Goal: Task Accomplishment & Management: Manage account settings

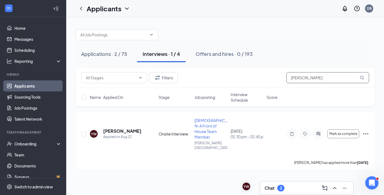
drag, startPoint x: 321, startPoint y: 76, endPoint x: 272, endPoint y: 72, distance: 49.3
click at [273, 73] on div "Filters [PERSON_NAME]" at bounding box center [225, 77] width 288 height 11
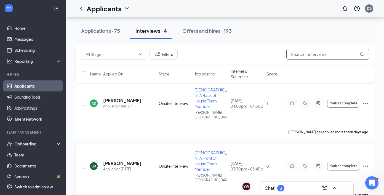
scroll to position [94, 0]
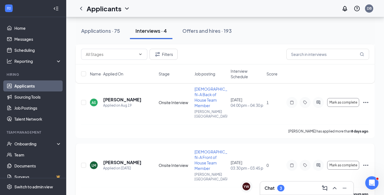
click at [366, 162] on icon "Ellipses" at bounding box center [365, 165] width 7 height 7
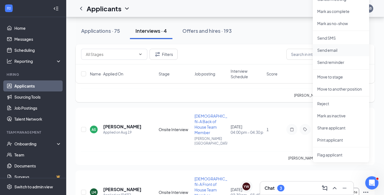
scroll to position [67, 0]
click at [329, 104] on p "Reject" at bounding box center [340, 104] width 47 height 6
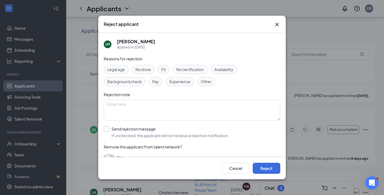
click at [128, 127] on div "Send rejection message" at bounding box center [170, 129] width 118 height 6
click at [128, 127] on input "Send rejection message If unchecked, the applicant will not receive a rejection…" at bounding box center [167, 132] width 126 height 12
checkbox input "true"
click at [279, 164] on button "Reject" at bounding box center [267, 168] width 28 height 11
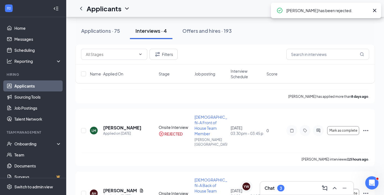
scroll to position [129, 0]
click at [272, 186] on h3 "Chat" at bounding box center [270, 188] width 10 height 6
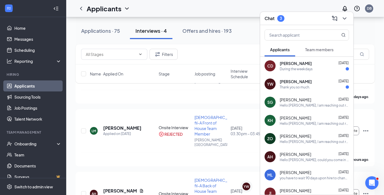
click at [301, 81] on span "[PERSON_NAME]" at bounding box center [296, 82] width 32 height 6
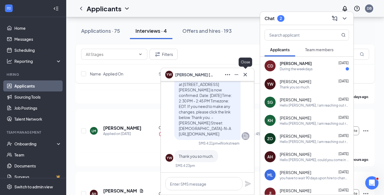
click at [247, 72] on icon "Cross" at bounding box center [245, 74] width 7 height 7
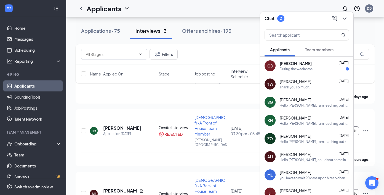
click at [320, 91] on div "YW [PERSON_NAME] [DATE] Thank you so much." at bounding box center [306, 84] width 93 height 18
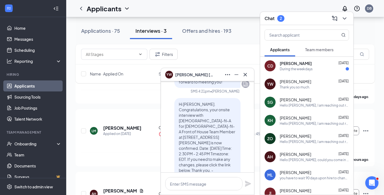
scroll to position [-50, 0]
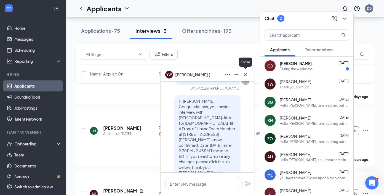
click at [247, 75] on icon "Cross" at bounding box center [245, 74] width 7 height 7
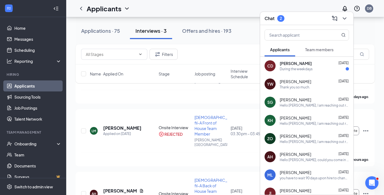
click at [299, 73] on div "CD [PERSON_NAME] [DATE] During the weekdays" at bounding box center [306, 66] width 93 height 18
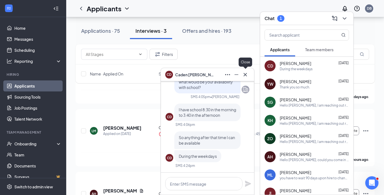
click at [247, 72] on icon "Cross" at bounding box center [245, 74] width 7 height 7
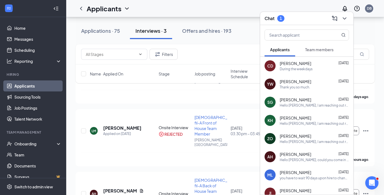
click at [297, 15] on div "Chat 1" at bounding box center [307, 18] width 84 height 9
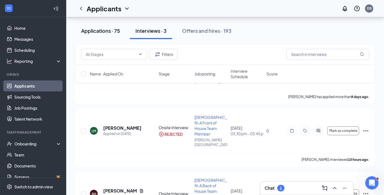
click at [103, 36] on button "Applications · 75" at bounding box center [101, 31] width 50 height 17
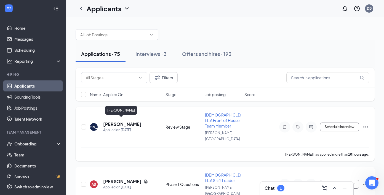
click at [119, 121] on h5 "[PERSON_NAME]" at bounding box center [122, 124] width 38 height 6
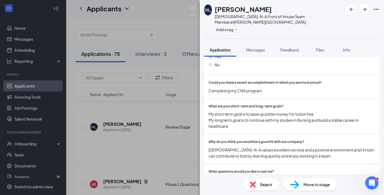
scroll to position [495, 0]
click at [258, 47] on span "Messages" at bounding box center [255, 49] width 19 height 5
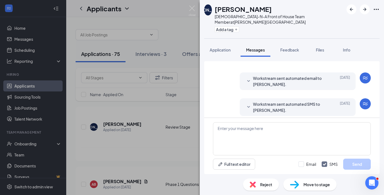
scroll to position [48, 0]
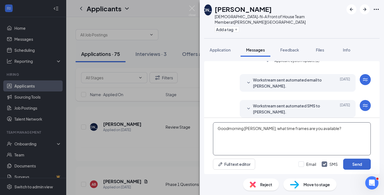
type textarea "Goodmorning [PERSON_NAME], what time frames are you available?"
click at [351, 162] on button "Send" at bounding box center [357, 164] width 28 height 11
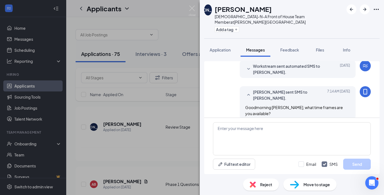
scroll to position [89, 0]
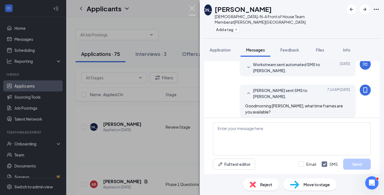
click at [194, 12] on img at bounding box center [192, 11] width 7 height 11
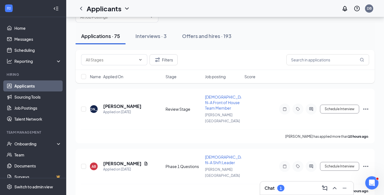
scroll to position [21, 0]
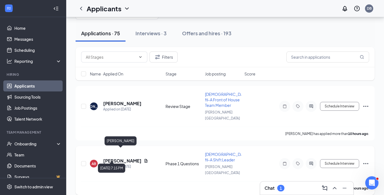
click at [108, 158] on h5 "[PERSON_NAME]" at bounding box center [122, 161] width 38 height 6
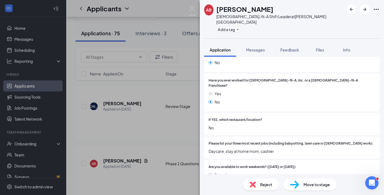
scroll to position [108, 0]
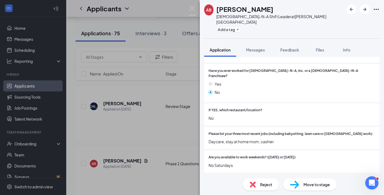
click at [255, 182] on div "Reject" at bounding box center [261, 185] width 36 height 12
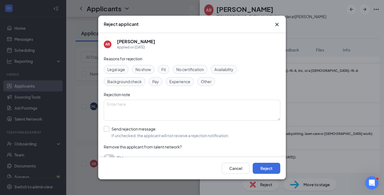
click at [159, 132] on div "Send rejection message If unchecked, the applicant will not receive a rejection…" at bounding box center [170, 132] width 118 height 12
click at [159, 132] on input "Send rejection message If unchecked, the applicant will not receive a rejection…" at bounding box center [167, 132] width 126 height 12
checkbox input "true"
click at [271, 172] on button "Reject" at bounding box center [267, 168] width 28 height 11
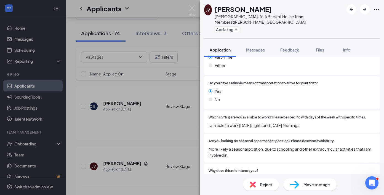
scroll to position [525, 0]
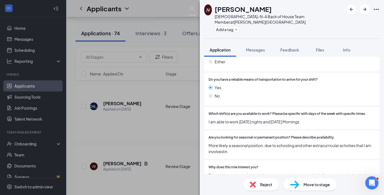
click at [259, 183] on div "Reject" at bounding box center [261, 185] width 36 height 12
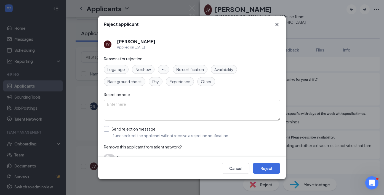
click at [136, 134] on span "If unchecked, the applicant will not receive a rejection notification." at bounding box center [170, 136] width 118 height 6
click at [136, 134] on input "Send rejection message If unchecked, the applicant will not receive a rejection…" at bounding box center [167, 132] width 126 height 12
checkbox input "true"
click at [259, 169] on button "Reject" at bounding box center [267, 168] width 28 height 11
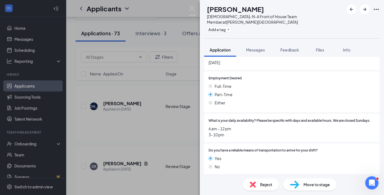
scroll to position [444, 0]
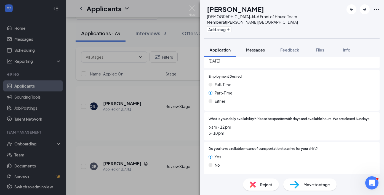
click at [254, 47] on span "Messages" at bounding box center [255, 49] width 19 height 5
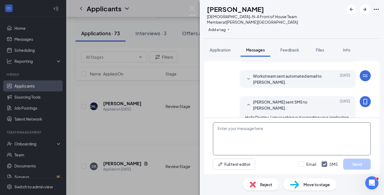
click at [239, 130] on textarea at bounding box center [292, 138] width 158 height 33
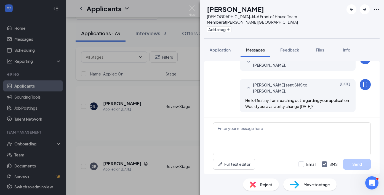
click at [196, 11] on div "[PERSON_NAME][DEMOGRAPHIC_DATA]-fil-A Front of House Team Member at [PERSON_NAM…" at bounding box center [192, 97] width 384 height 195
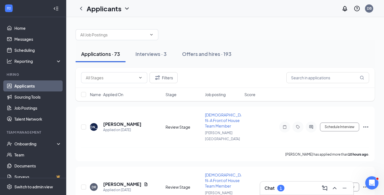
click at [126, 95] on div "Name · Applied On" at bounding box center [126, 95] width 72 height 6
click at [126, 97] on icon "ArrowDown" at bounding box center [127, 94] width 7 height 7
click at [312, 125] on icon "ActiveChat" at bounding box center [311, 127] width 4 height 4
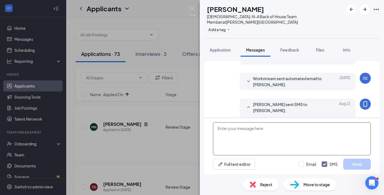
scroll to position [121, 0]
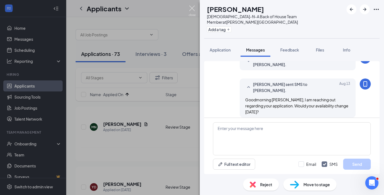
click at [192, 12] on img at bounding box center [192, 11] width 7 height 11
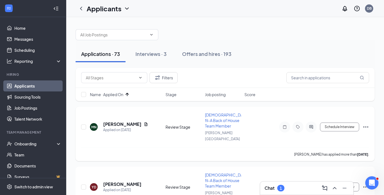
click at [366, 127] on icon "Ellipses" at bounding box center [365, 127] width 7 height 7
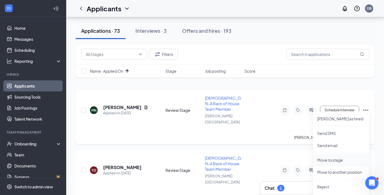
scroll to position [50, 0]
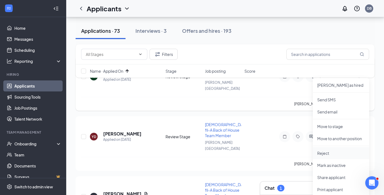
click at [331, 154] on p "Reject" at bounding box center [340, 154] width 47 height 6
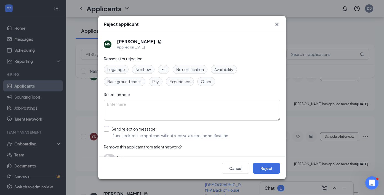
click at [153, 131] on div "Send rejection message" at bounding box center [170, 129] width 118 height 6
click at [153, 131] on input "Send rejection message If unchecked, the applicant will not receive a rejection…" at bounding box center [167, 132] width 126 height 12
checkbox input "true"
click at [267, 166] on button "Reject" at bounding box center [267, 168] width 28 height 11
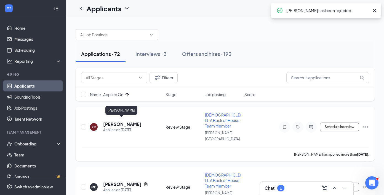
scroll to position [0, 0]
click at [111, 121] on h5 "[PERSON_NAME]" at bounding box center [122, 124] width 38 height 6
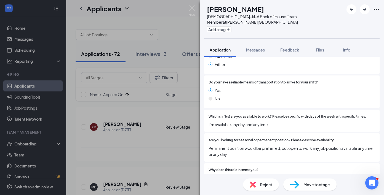
scroll to position [551, 0]
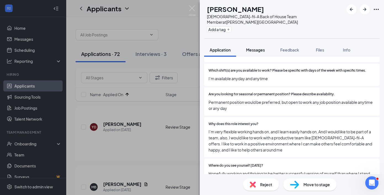
click at [257, 47] on span "Messages" at bounding box center [255, 49] width 19 height 5
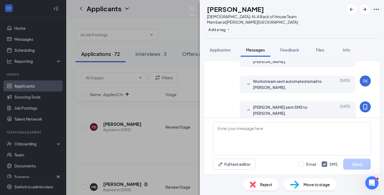
scroll to position [83, 0]
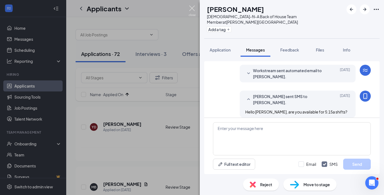
click at [193, 6] on img at bounding box center [192, 11] width 7 height 11
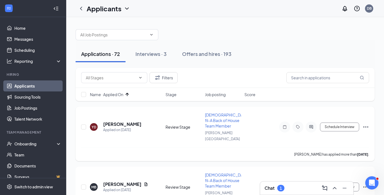
click at [369, 125] on icon "Ellipses" at bounding box center [365, 127] width 7 height 7
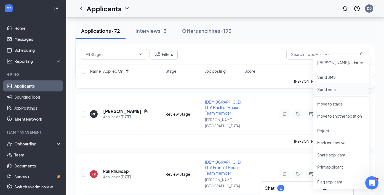
scroll to position [103, 0]
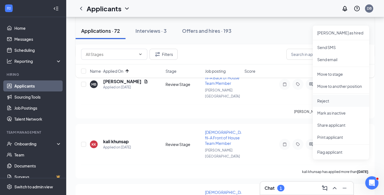
click at [338, 102] on p "Reject" at bounding box center [340, 101] width 47 height 6
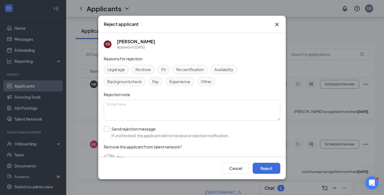
click at [162, 128] on div "Send rejection message" at bounding box center [170, 129] width 118 height 6
click at [162, 128] on input "Send rejection message If unchecked, the applicant will not receive a rejection…" at bounding box center [167, 132] width 126 height 12
checkbox input "true"
click at [258, 168] on button "Reject" at bounding box center [267, 168] width 28 height 11
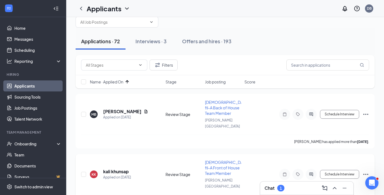
scroll to position [4, 0]
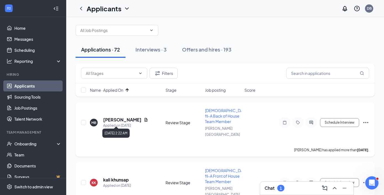
click at [128, 119] on h5 "[PERSON_NAME]" at bounding box center [122, 120] width 38 height 6
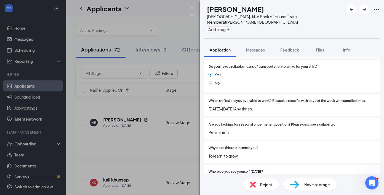
scroll to position [520, 0]
click at [255, 47] on span "Messages" at bounding box center [255, 49] width 19 height 5
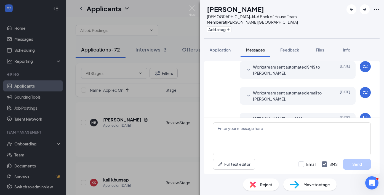
scroll to position [109, 0]
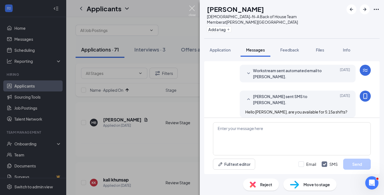
click at [194, 11] on img at bounding box center [192, 11] width 7 height 11
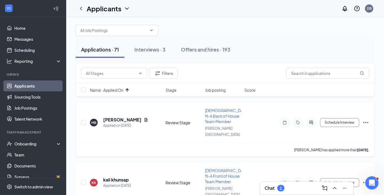
click at [365, 121] on icon "Ellipses" at bounding box center [365, 122] width 7 height 7
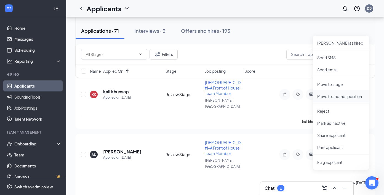
scroll to position [93, 0]
click at [333, 114] on li "Reject" at bounding box center [341, 111] width 56 height 12
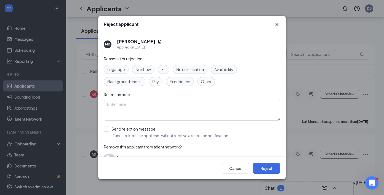
click at [187, 125] on div "Reasons for rejection Legal age No show Fit No certification Availability Backg…" at bounding box center [192, 111] width 177 height 111
click at [174, 134] on span "If unchecked, the applicant will not receive a rejection notification." at bounding box center [170, 136] width 118 height 6
click at [174, 134] on input "Send rejection message If unchecked, the applicant will not receive a rejection…" at bounding box center [167, 132] width 126 height 12
checkbox input "true"
click at [275, 176] on div "Cancel Reject" at bounding box center [192, 169] width 188 height 22
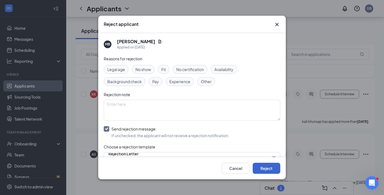
click at [275, 169] on button "Reject" at bounding box center [267, 168] width 28 height 11
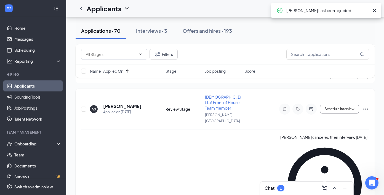
scroll to position [71, 0]
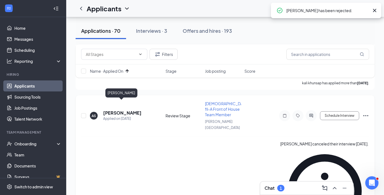
click at [121, 110] on h5 "[PERSON_NAME]" at bounding box center [122, 113] width 38 height 6
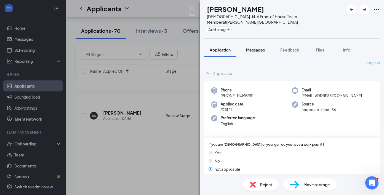
click at [262, 47] on span "Messages" at bounding box center [255, 49] width 19 height 5
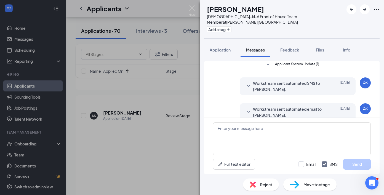
scroll to position [133, 0]
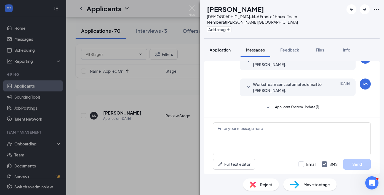
click at [222, 47] on span "Application" at bounding box center [220, 49] width 21 height 5
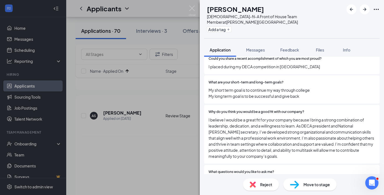
scroll to position [530, 0]
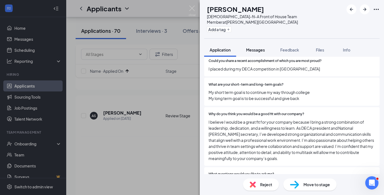
click at [260, 47] on span "Messages" at bounding box center [255, 49] width 19 height 5
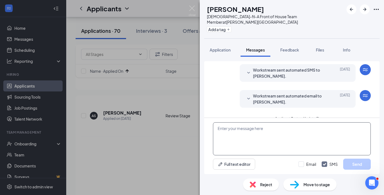
click at [253, 140] on textarea at bounding box center [292, 138] width 158 height 33
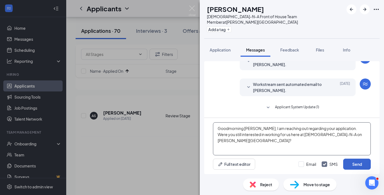
type textarea "Goodmorning [PERSON_NAME], I am reaching out regarding your application. Were y…"
click at [359, 169] on button "Send" at bounding box center [357, 164] width 28 height 11
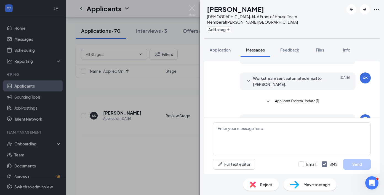
scroll to position [181, 0]
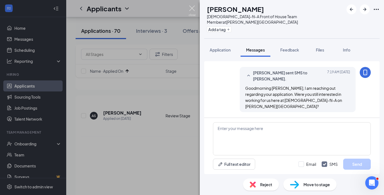
click at [192, 12] on img at bounding box center [192, 11] width 7 height 11
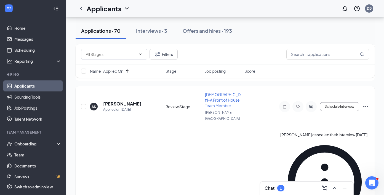
scroll to position [83, 0]
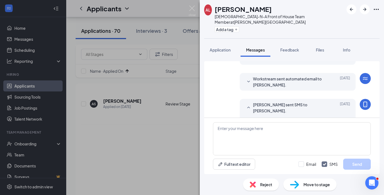
scroll to position [115, 0]
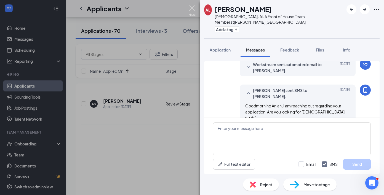
click at [191, 8] on img at bounding box center [192, 11] width 7 height 11
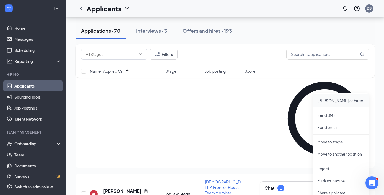
scroll to position [158, 0]
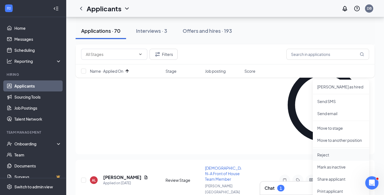
click at [327, 157] on p "Reject" at bounding box center [340, 155] width 47 height 6
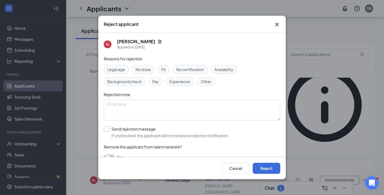
click at [161, 132] on div "Send rejection message If unchecked, the applicant will not receive a rejection…" at bounding box center [170, 132] width 118 height 12
click at [161, 132] on input "Send rejection message If unchecked, the applicant will not receive a rejection…" at bounding box center [167, 132] width 126 height 12
checkbox input "true"
click at [262, 170] on button "Reject" at bounding box center [267, 168] width 28 height 11
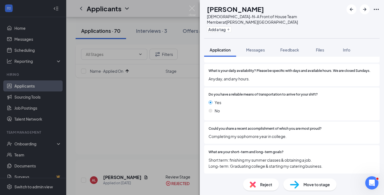
scroll to position [523, 0]
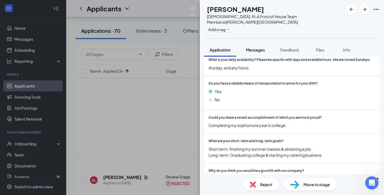
click at [262, 47] on span "Messages" at bounding box center [255, 49] width 19 height 5
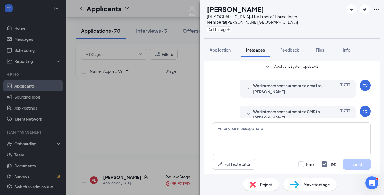
scroll to position [74, 0]
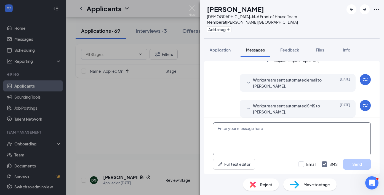
click at [266, 131] on textarea at bounding box center [292, 138] width 158 height 33
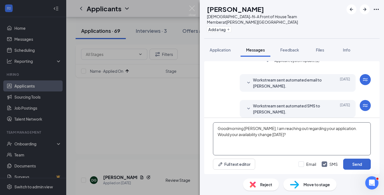
type textarea "Goodmorning [PERSON_NAME], I am reaching out regarding your application. Would …"
click at [348, 163] on button "Send" at bounding box center [357, 164] width 28 height 11
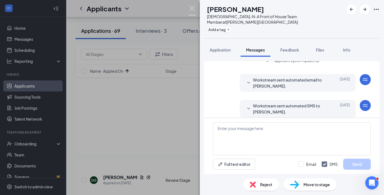
click at [191, 10] on img at bounding box center [192, 11] width 7 height 11
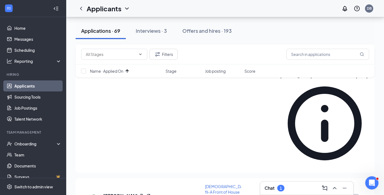
scroll to position [154, 0]
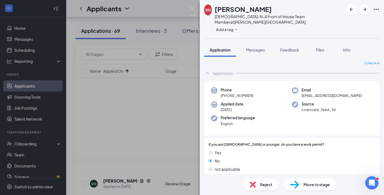
click at [252, 57] on div "Collapse all Application Phone [PHONE_NUMBER] Email [EMAIL_ADDRESS][DOMAIN_NAME…" at bounding box center [292, 116] width 184 height 118
click at [254, 47] on span "Messages" at bounding box center [255, 49] width 19 height 5
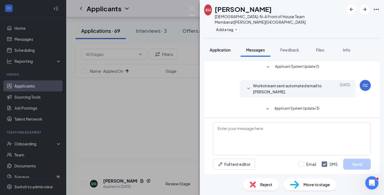
click at [228, 47] on span "Application" at bounding box center [220, 49] width 21 height 5
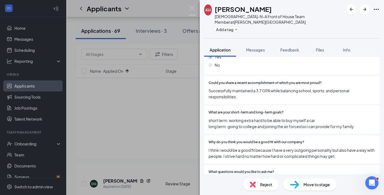
scroll to position [525, 0]
click at [247, 47] on span "Messages" at bounding box center [255, 49] width 19 height 5
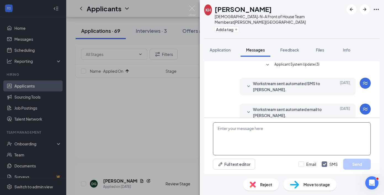
scroll to position [48, 0]
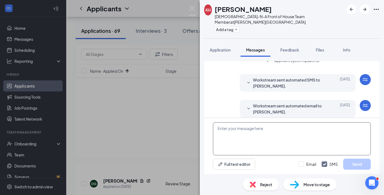
click at [256, 151] on textarea at bounding box center [292, 138] width 158 height 33
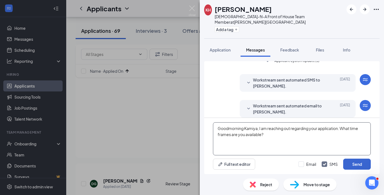
type textarea "Goodmorning Kamiya, I am reaching out regarding your application. What time fra…"
click at [349, 164] on button "Send" at bounding box center [357, 164] width 28 height 11
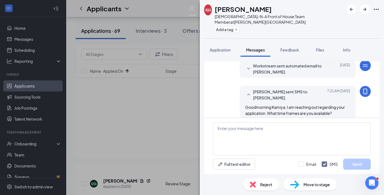
scroll to position [89, 0]
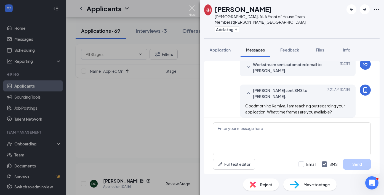
click at [194, 14] on img at bounding box center [192, 11] width 7 height 11
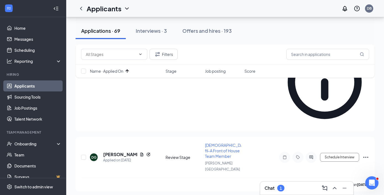
scroll to position [190, 0]
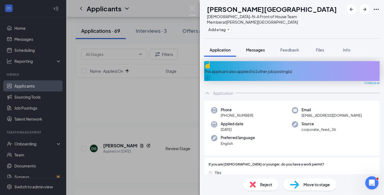
click at [250, 47] on button "Messages" at bounding box center [256, 50] width 30 height 14
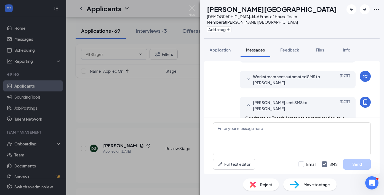
scroll to position [95, 0]
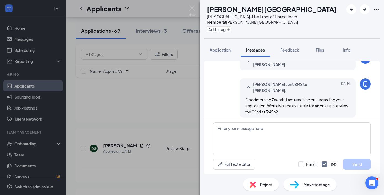
click at [246, 188] on div "Reject" at bounding box center [261, 185] width 36 height 12
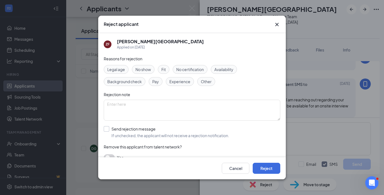
click at [148, 127] on div "Send rejection message" at bounding box center [170, 129] width 118 height 6
click at [148, 127] on input "Send rejection message If unchecked, the applicant will not receive a rejection…" at bounding box center [167, 132] width 126 height 12
checkbox input "true"
click at [262, 168] on button "Reject" at bounding box center [267, 168] width 28 height 11
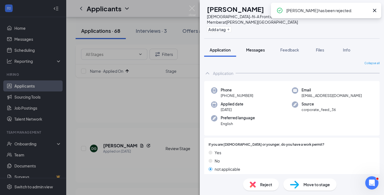
click at [260, 43] on button "Messages" at bounding box center [256, 50] width 30 height 14
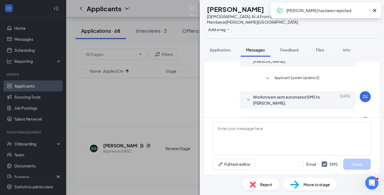
scroll to position [143, 0]
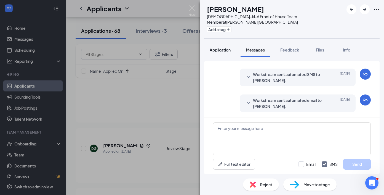
click at [219, 47] on span "Application" at bounding box center [220, 49] width 21 height 5
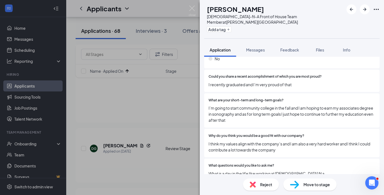
scroll to position [508, 0]
click at [252, 47] on span "Messages" at bounding box center [255, 49] width 19 height 5
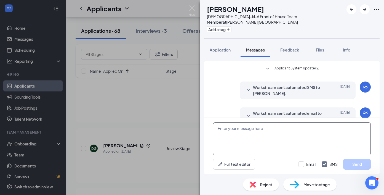
click at [261, 153] on textarea at bounding box center [292, 138] width 158 height 33
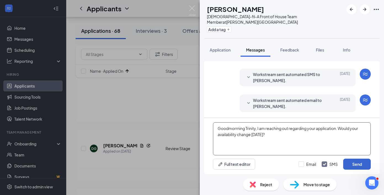
type textarea "Goodmorrning Trinity, I am reaching out regarding your application. Would your …"
click at [356, 167] on button "Send" at bounding box center [357, 164] width 28 height 11
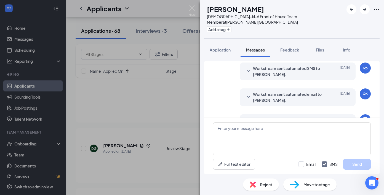
scroll to position [191, 0]
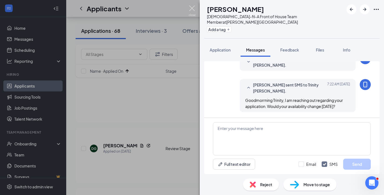
click at [193, 14] on img at bounding box center [192, 11] width 7 height 11
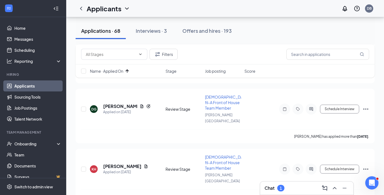
scroll to position [231, 0]
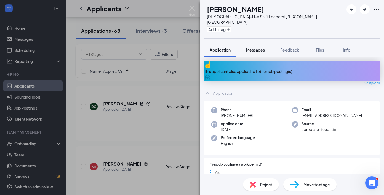
click at [264, 48] on button "Messages" at bounding box center [256, 50] width 30 height 14
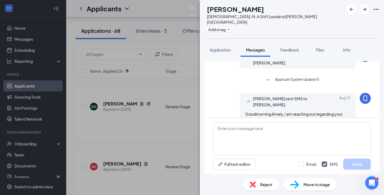
scroll to position [111, 0]
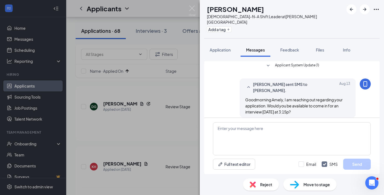
click at [260, 185] on span "Reject" at bounding box center [266, 185] width 12 height 6
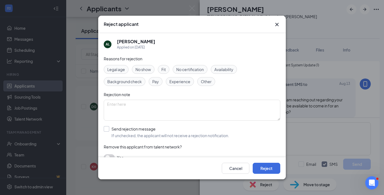
click at [164, 129] on div "Send rejection message" at bounding box center [170, 129] width 118 height 6
click at [164, 129] on input "Send rejection message If unchecked, the applicant will not receive a rejection…" at bounding box center [167, 132] width 126 height 12
checkbox input "true"
click at [262, 169] on button "Reject" at bounding box center [267, 168] width 28 height 11
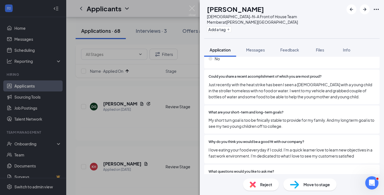
scroll to position [514, 0]
click at [250, 48] on button "Messages" at bounding box center [256, 50] width 30 height 14
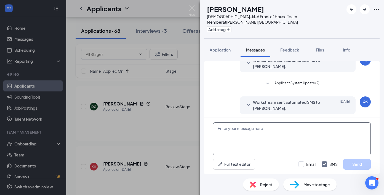
click at [257, 128] on textarea at bounding box center [292, 138] width 158 height 33
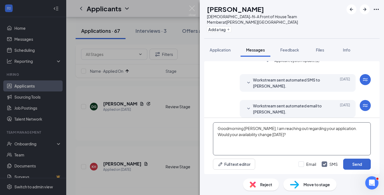
type textarea "Goodmorning [PERSON_NAME], I am reaching out regarding your application. Would …"
click at [357, 161] on button "Send" at bounding box center [357, 164] width 28 height 11
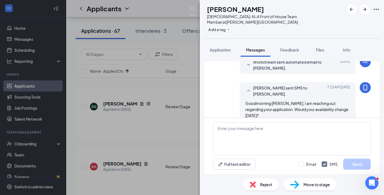
scroll to position [121, 0]
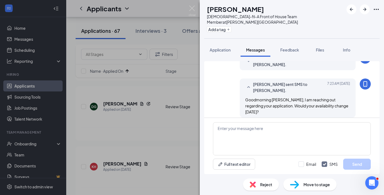
click at [196, 10] on div "VE [PERSON_NAME] [DEMOGRAPHIC_DATA]-fil-A Front of House Team Member at [PERSON…" at bounding box center [192, 97] width 384 height 195
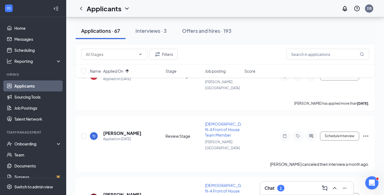
scroll to position [323, 0]
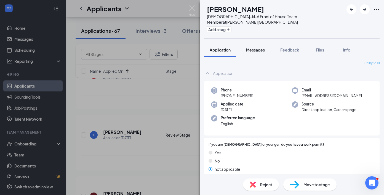
click at [257, 47] on span "Messages" at bounding box center [255, 49] width 19 height 5
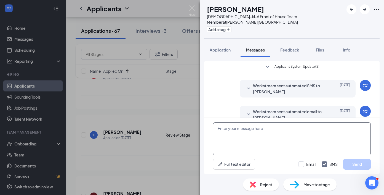
scroll to position [48, 0]
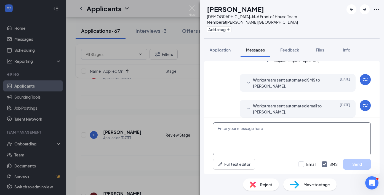
click at [246, 130] on textarea at bounding box center [292, 138] width 158 height 33
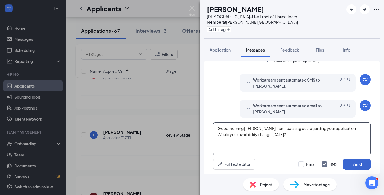
type textarea "Goodmorning [PERSON_NAME], I am reaching out regarding your application. Would …"
click at [353, 164] on button "Send" at bounding box center [357, 164] width 28 height 11
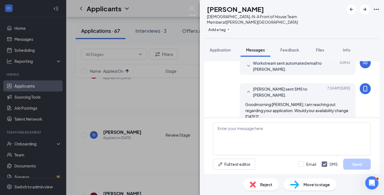
scroll to position [95, 0]
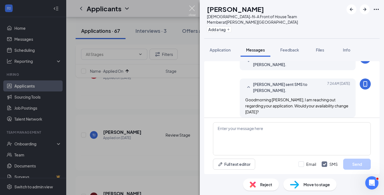
click at [193, 13] on img at bounding box center [192, 11] width 7 height 11
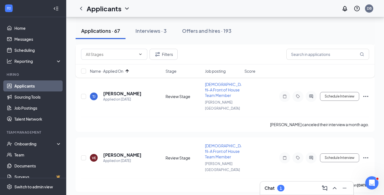
scroll to position [367, 0]
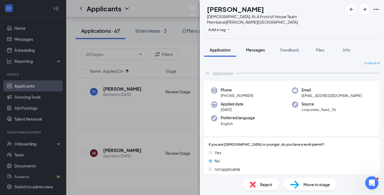
click at [257, 47] on span "Messages" at bounding box center [255, 49] width 19 height 5
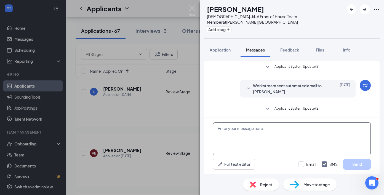
scroll to position [48, 0]
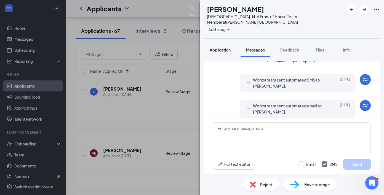
click at [225, 47] on span "Application" at bounding box center [220, 49] width 21 height 5
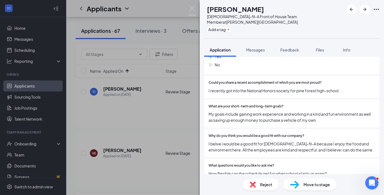
scroll to position [508, 0]
click at [262, 180] on div "Reject" at bounding box center [261, 185] width 36 height 12
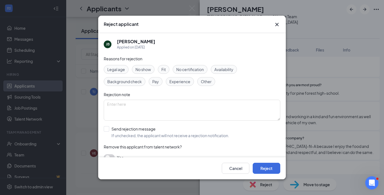
click at [159, 143] on div "Reasons for rejection Legal age No show Fit No certification Availability Backg…" at bounding box center [192, 111] width 177 height 111
click at [159, 132] on div "Send rejection message" at bounding box center [170, 129] width 118 height 6
click at [159, 132] on input "Send rejection message If unchecked, the applicant will not receive a rejection…" at bounding box center [167, 132] width 126 height 12
checkbox input "true"
click at [261, 166] on button "Reject" at bounding box center [267, 168] width 28 height 11
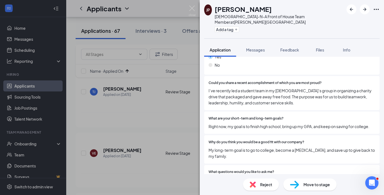
scroll to position [537, 0]
click at [258, 43] on button "Messages" at bounding box center [256, 50] width 30 height 14
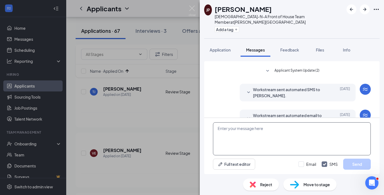
scroll to position [74, 0]
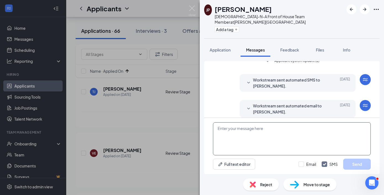
click at [274, 123] on textarea at bounding box center [292, 138] width 158 height 33
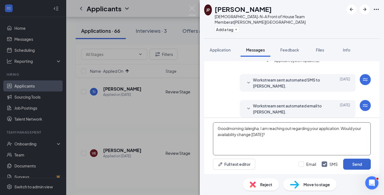
type textarea "Goodmorning Jaleigha, I am reaching out regarding your application. Would your …"
click at [362, 161] on button "Send" at bounding box center [357, 164] width 28 height 11
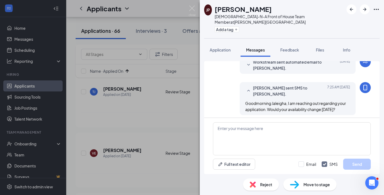
scroll to position [121, 0]
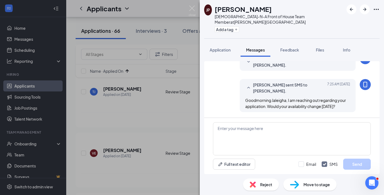
click at [197, 15] on div "[PERSON_NAME] [DEMOGRAPHIC_DATA]-fil-A Front of House Team Member at [PERSON_NA…" at bounding box center [192, 97] width 384 height 195
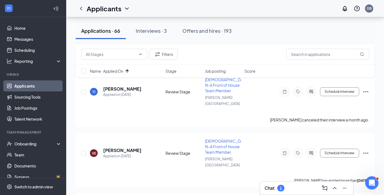
click at [192, 12] on div "Applicants DB" at bounding box center [225, 8] width 318 height 17
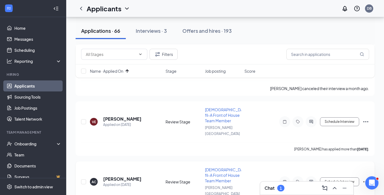
scroll to position [399, 0]
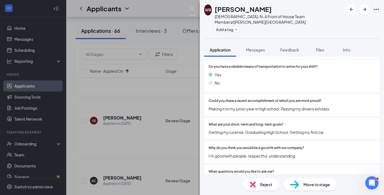
scroll to position [477, 0]
click at [255, 181] on div "Reject" at bounding box center [261, 185] width 36 height 12
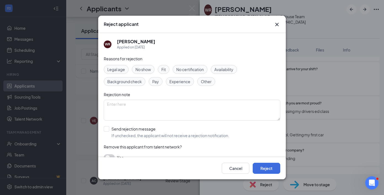
click at [158, 143] on div "Reasons for rejection Legal age No show Fit No certification Availability Backg…" at bounding box center [192, 111] width 177 height 111
click at [158, 132] on div "Send rejection message If unchecked, the applicant will not receive a rejection…" at bounding box center [170, 132] width 118 height 12
click at [158, 132] on input "Send rejection message If unchecked, the applicant will not receive a rejection…" at bounding box center [167, 132] width 126 height 12
checkbox input "true"
click at [266, 169] on button "Reject" at bounding box center [267, 168] width 28 height 11
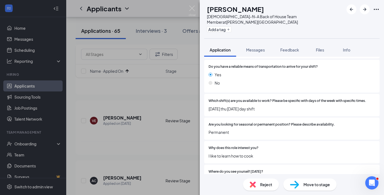
scroll to position [532, 0]
click at [263, 43] on button "Messages" at bounding box center [256, 50] width 30 height 14
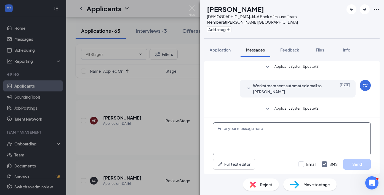
scroll to position [83, 0]
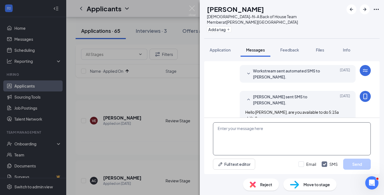
click at [259, 139] on textarea at bounding box center [292, 138] width 158 height 33
click at [264, 179] on div "Reject" at bounding box center [261, 185] width 36 height 12
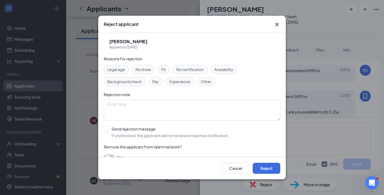
click at [150, 125] on div "Reasons for rejection Legal age No show Fit No certification Availability Backg…" at bounding box center [192, 111] width 177 height 111
click at [150, 135] on span "If unchecked, the applicant will not receive a rejection notification." at bounding box center [170, 136] width 118 height 6
click at [150, 135] on input "Send rejection message If unchecked, the applicant will not receive a rejection…" at bounding box center [167, 132] width 126 height 12
checkbox input "true"
click at [274, 168] on button "Reject" at bounding box center [267, 168] width 28 height 11
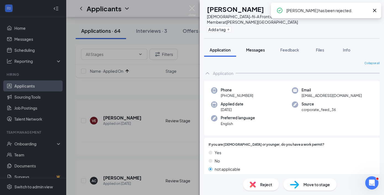
click at [250, 48] on button "Messages" at bounding box center [256, 50] width 30 height 14
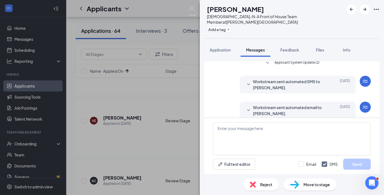
scroll to position [48, 0]
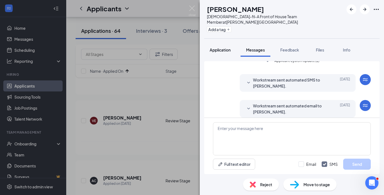
click at [231, 47] on span "Application" at bounding box center [220, 49] width 21 height 5
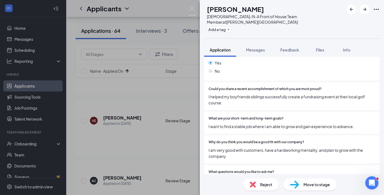
scroll to position [531, 0]
click at [258, 47] on span "Messages" at bounding box center [255, 49] width 19 height 5
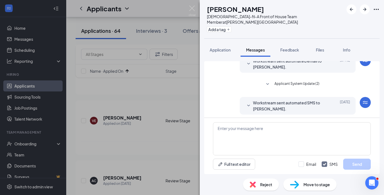
scroll to position [48, 0]
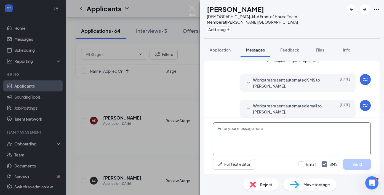
click at [262, 148] on textarea at bounding box center [292, 138] width 158 height 33
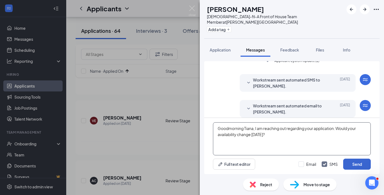
type textarea "Goodmorning Tiana, I am reaching out regarding your application. Would your ava…"
click at [349, 167] on button "Send" at bounding box center [357, 164] width 28 height 11
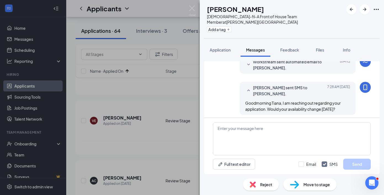
scroll to position [95, 0]
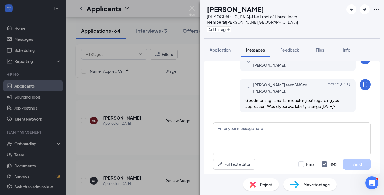
click at [192, 14] on img at bounding box center [192, 11] width 7 height 11
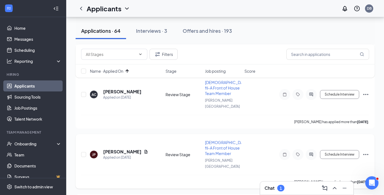
scroll to position [489, 0]
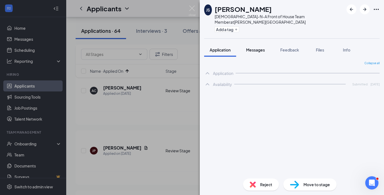
click at [260, 49] on button "Messages" at bounding box center [256, 50] width 30 height 14
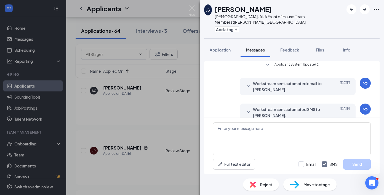
scroll to position [48, 0]
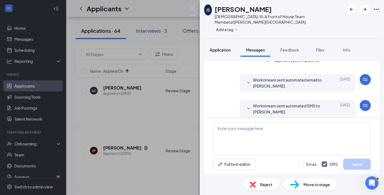
click at [226, 43] on button "Application" at bounding box center [220, 50] width 32 height 14
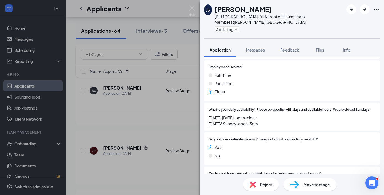
scroll to position [412, 0]
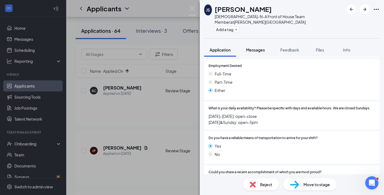
click at [251, 47] on div "Messages" at bounding box center [255, 50] width 19 height 6
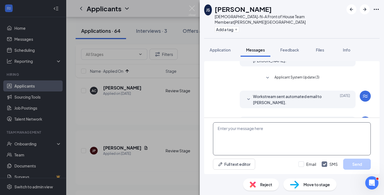
click at [262, 141] on textarea at bounding box center [292, 138] width 158 height 33
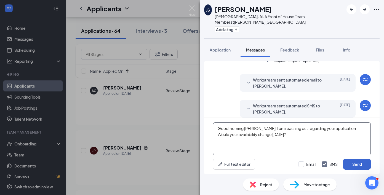
type textarea "Goodmorning [PERSON_NAME], I am reaching out regarding your application. Would …"
click at [361, 166] on button "Send" at bounding box center [357, 164] width 28 height 11
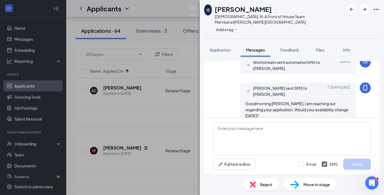
scroll to position [95, 0]
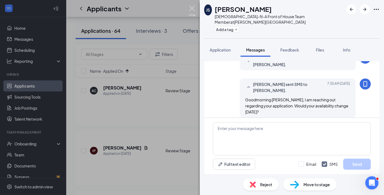
click at [193, 10] on img at bounding box center [192, 11] width 7 height 11
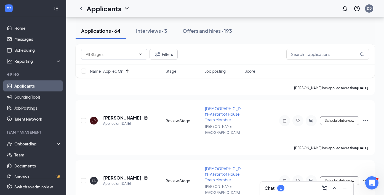
scroll to position [526, 0]
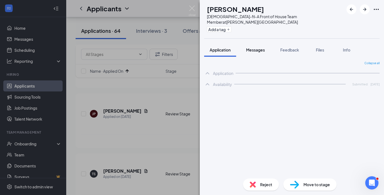
click at [252, 47] on div "Messages" at bounding box center [255, 50] width 19 height 6
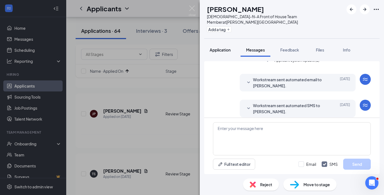
scroll to position [48, 0]
click at [226, 47] on span "Application" at bounding box center [220, 49] width 21 height 5
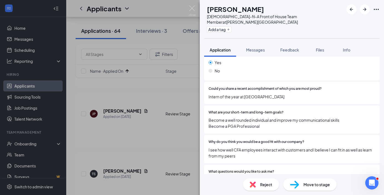
scroll to position [508, 0]
click at [253, 43] on button "Messages" at bounding box center [256, 50] width 30 height 14
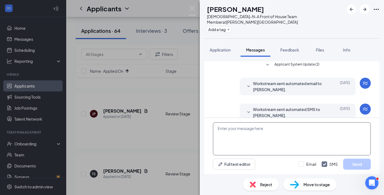
click at [265, 144] on textarea at bounding box center [292, 138] width 158 height 33
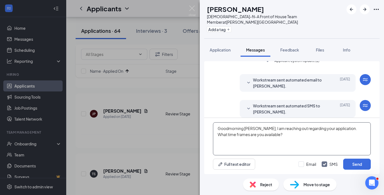
type textarea "Goodmorning [PERSON_NAME], I am reaching out regarding your application. What t…"
click at [343, 159] on div "Email SMS Send" at bounding box center [334, 164] width 72 height 11
click at [352, 163] on button "Send" at bounding box center [357, 164] width 28 height 11
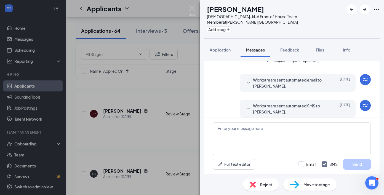
scroll to position [89, 0]
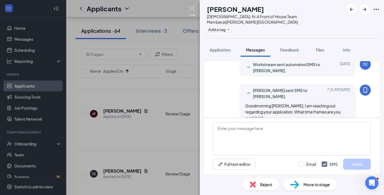
click at [192, 12] on img at bounding box center [192, 11] width 7 height 11
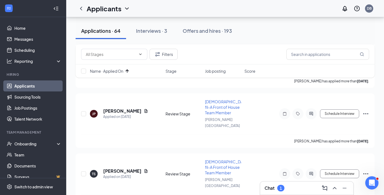
scroll to position [550, 0]
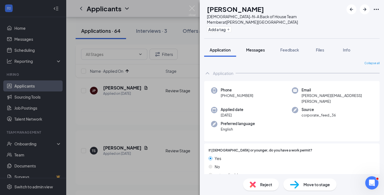
click at [254, 47] on button "Messages" at bounding box center [256, 50] width 30 height 14
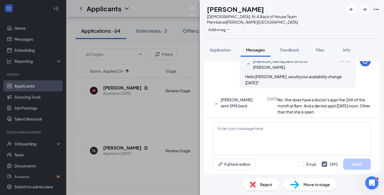
scroll to position [157, 0]
click at [272, 183] on span "Reject" at bounding box center [266, 185] width 12 height 6
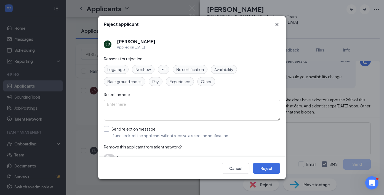
click at [166, 136] on span "If unchecked, the applicant will not receive a rejection notification." at bounding box center [170, 136] width 118 height 6
click at [166, 136] on input "Send rejection message If unchecked, the applicant will not receive a rejection…" at bounding box center [167, 132] width 126 height 12
checkbox input "true"
click at [265, 172] on button "Reject" at bounding box center [267, 168] width 28 height 11
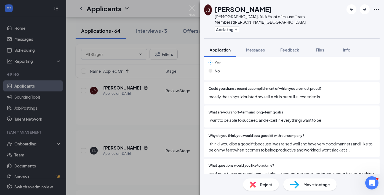
scroll to position [489, 0]
click at [253, 43] on button "Messages" at bounding box center [256, 50] width 30 height 14
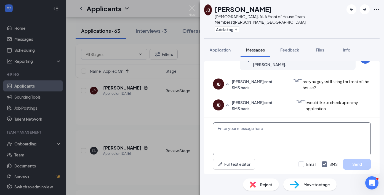
scroll to position [107, 0]
click at [260, 140] on textarea at bounding box center [292, 138] width 158 height 33
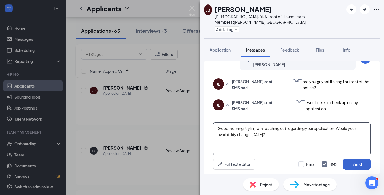
type textarea "Goodmorning Jaylin, I am reaching out regarding your application. Would your av…"
click at [344, 167] on button "Send" at bounding box center [357, 164] width 28 height 11
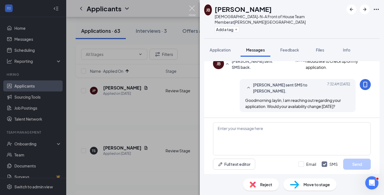
scroll to position [155, 0]
click at [192, 8] on img at bounding box center [192, 11] width 7 height 11
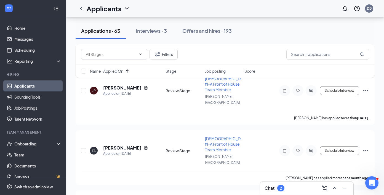
click at [280, 191] on div "2" at bounding box center [280, 188] width 7 height 7
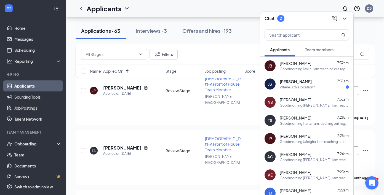
click at [295, 87] on div "Where is this location?" at bounding box center [297, 87] width 35 height 5
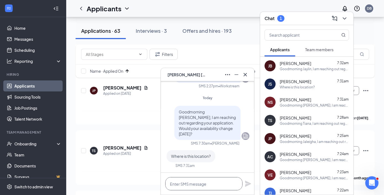
click at [199, 178] on textarea at bounding box center [203, 183] width 77 height 13
type textarea "[DEMOGRAPHIC_DATA]-fil-A on [PERSON_NAME][GEOGRAPHIC_DATA]"
click at [251, 180] on div "[DEMOGRAPHIC_DATA]-fil-A on [PERSON_NAME][GEOGRAPHIC_DATA]" at bounding box center [207, 184] width 93 height 22
click at [249, 182] on icon "Plane" at bounding box center [248, 184] width 7 height 7
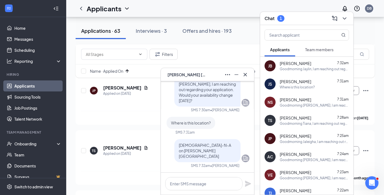
click at [210, 74] on div "JS [PERSON_NAME]" at bounding box center [207, 74] width 84 height 9
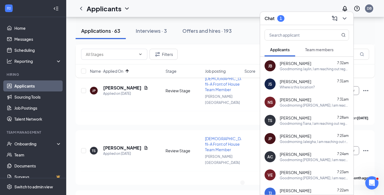
click at [273, 18] on h3 "Chat" at bounding box center [270, 18] width 10 height 6
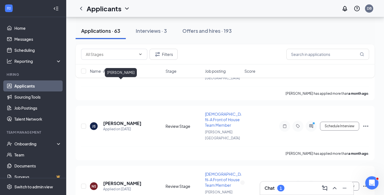
scroll to position [638, 0]
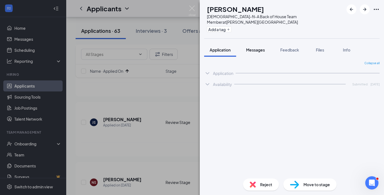
click at [256, 50] on button "Messages" at bounding box center [256, 50] width 30 height 14
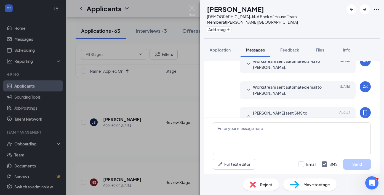
scroll to position [115, 0]
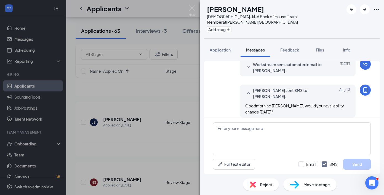
click at [252, 183] on img at bounding box center [253, 185] width 6 height 6
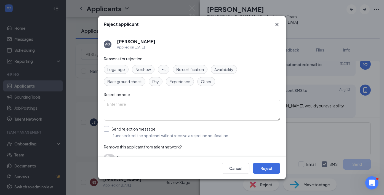
click at [139, 133] on span "If unchecked, the applicant will not receive a rejection notification." at bounding box center [170, 136] width 118 height 6
click at [139, 133] on input "Send rejection message If unchecked, the applicant will not receive a rejection…" at bounding box center [167, 132] width 126 height 12
checkbox input "true"
click at [266, 176] on div "Cancel Reject" at bounding box center [192, 169] width 188 height 22
click at [267, 172] on button "Reject" at bounding box center [267, 168] width 28 height 11
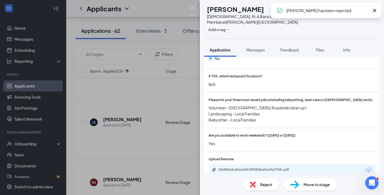
scroll to position [151, 0]
click at [248, 47] on span "Messages" at bounding box center [255, 49] width 19 height 5
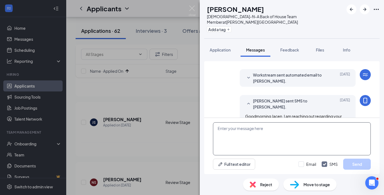
scroll to position [95, 0]
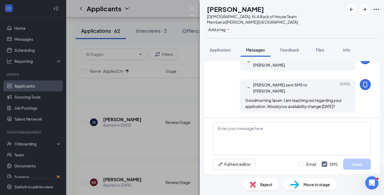
click at [263, 186] on span "Reject" at bounding box center [266, 185] width 12 height 6
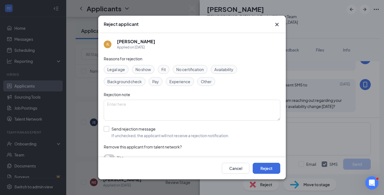
click at [159, 135] on span "If unchecked, the applicant will not receive a rejection notification." at bounding box center [170, 136] width 118 height 6
click at [159, 135] on input "Send rejection message If unchecked, the applicant will not receive a rejection…" at bounding box center [167, 132] width 126 height 12
checkbox input "true"
click at [261, 166] on button "Reject" at bounding box center [267, 168] width 28 height 11
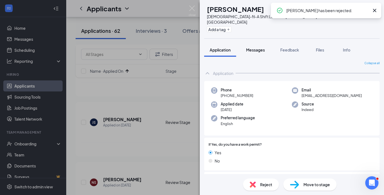
click at [259, 47] on button "Messages" at bounding box center [256, 50] width 30 height 14
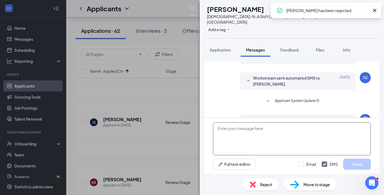
scroll to position [137, 0]
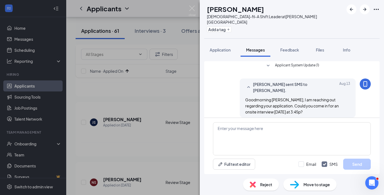
click at [255, 184] on img at bounding box center [253, 185] width 6 height 6
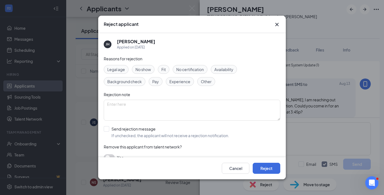
click at [169, 142] on div "Reasons for rejection Legal age No show Fit No certification Availability Backg…" at bounding box center [192, 111] width 177 height 111
click at [168, 135] on span "If unchecked, the applicant will not receive a rejection notification." at bounding box center [170, 136] width 118 height 6
click at [168, 135] on input "Send rejection message If unchecked, the applicant will not receive a rejection…" at bounding box center [167, 132] width 126 height 12
checkbox input "true"
click at [260, 171] on button "Reject" at bounding box center [267, 168] width 28 height 11
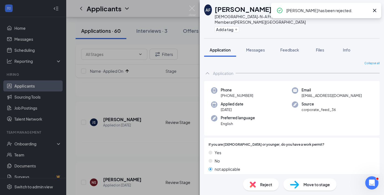
click at [256, 61] on div "Collapse all" at bounding box center [291, 63] width 175 height 4
click at [254, 43] on button "Messages" at bounding box center [256, 50] width 30 height 14
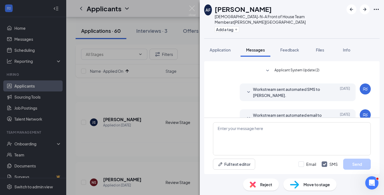
scroll to position [74, 0]
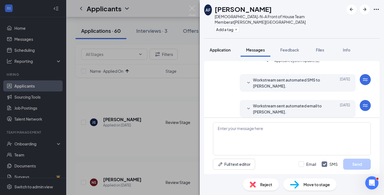
click at [220, 47] on span "Application" at bounding box center [220, 49] width 21 height 5
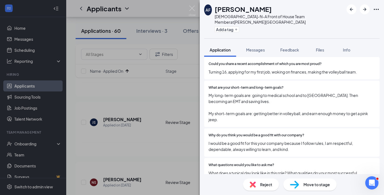
scroll to position [526, 0]
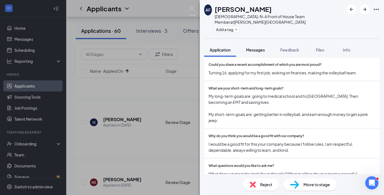
click at [256, 43] on button "Messages" at bounding box center [256, 50] width 30 height 14
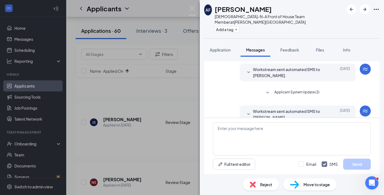
scroll to position [74, 0]
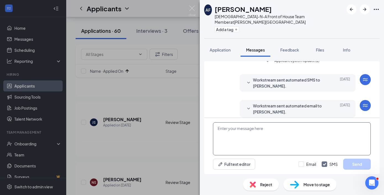
click at [256, 130] on textarea at bounding box center [292, 138] width 158 height 33
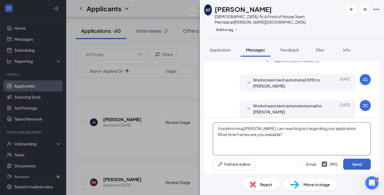
type textarea "Goodmorning [PERSON_NAME], I am reaching out regarding your application. What t…"
click at [359, 168] on button "Send" at bounding box center [357, 164] width 28 height 11
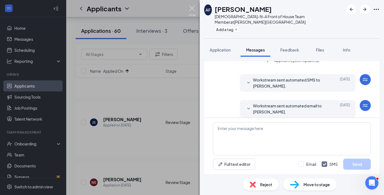
click at [191, 9] on img at bounding box center [192, 11] width 7 height 11
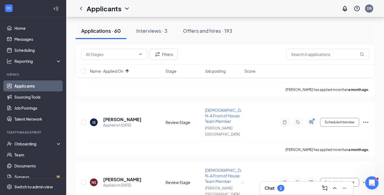
click at [267, 186] on h3 "Chat" at bounding box center [270, 188] width 10 height 6
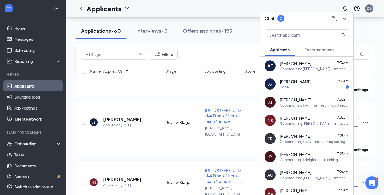
click at [300, 88] on div "Nope!" at bounding box center [314, 87] width 69 height 5
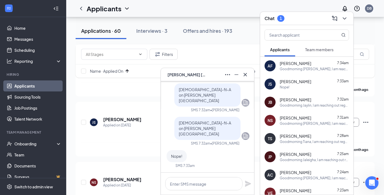
scroll to position [0, 0]
click at [277, 20] on div "Chat 1" at bounding box center [275, 18] width 20 height 7
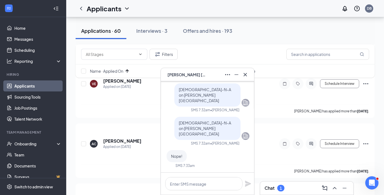
scroll to position [438, 0]
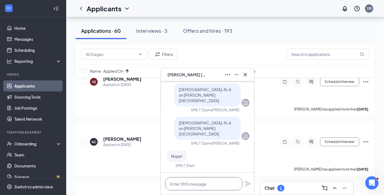
click at [194, 188] on textarea at bounding box center [203, 183] width 77 height 13
type textarea "C"
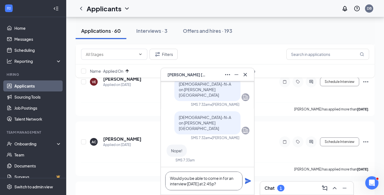
type textarea "Would you be able to come in for an interview [DATE] at 2:45p?"
click at [247, 184] on icon "Plane" at bounding box center [248, 181] width 7 height 7
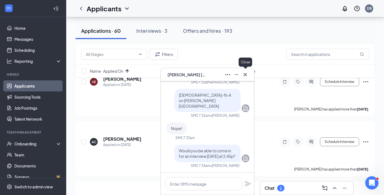
click at [248, 78] on icon "Cross" at bounding box center [245, 74] width 7 height 7
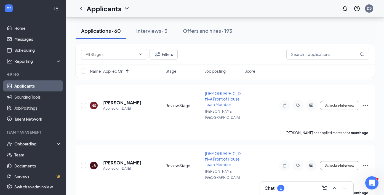
scroll to position [732, 0]
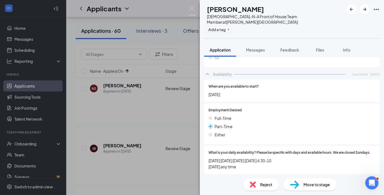
scroll to position [278, 0]
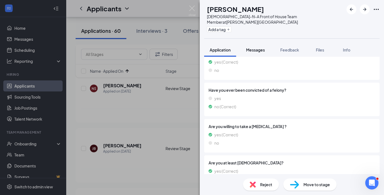
click at [256, 47] on span "Messages" at bounding box center [255, 49] width 19 height 5
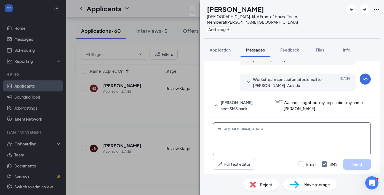
scroll to position [115, 0]
click at [264, 136] on textarea at bounding box center [292, 138] width 158 height 33
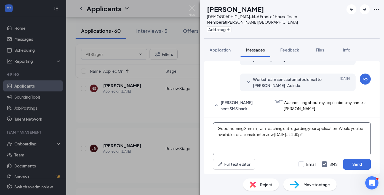
type textarea "Goodmorning Samira, I am reaching out regarding your application. Would you be …"
click at [343, 159] on div "Email SMS Send" at bounding box center [334, 164] width 72 height 11
click at [354, 167] on button "Send" at bounding box center [357, 164] width 28 height 11
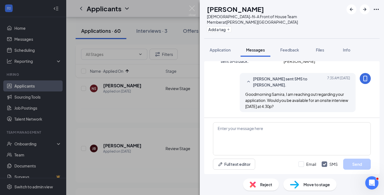
scroll to position [162, 0]
click at [193, 13] on img at bounding box center [192, 11] width 7 height 11
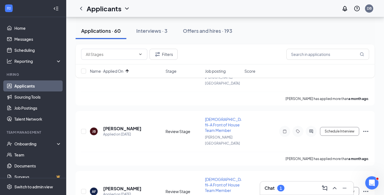
scroll to position [754, 0]
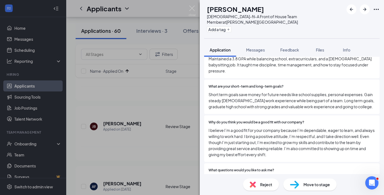
scroll to position [577, 0]
click at [250, 47] on span "Messages" at bounding box center [255, 49] width 19 height 5
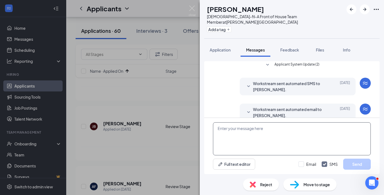
scroll to position [48, 0]
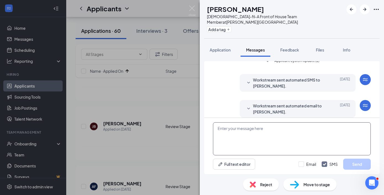
click at [253, 151] on textarea at bounding box center [292, 138] width 158 height 33
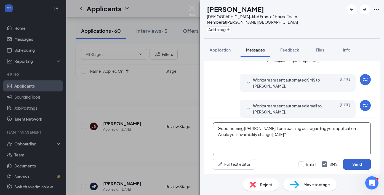
type textarea "Goodmorning [PERSON_NAME], I am reaching out regarding your application. Would …"
click at [345, 161] on button "Send" at bounding box center [357, 164] width 28 height 11
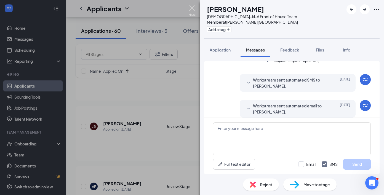
click at [193, 10] on img at bounding box center [192, 11] width 7 height 11
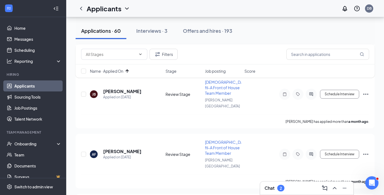
scroll to position [794, 0]
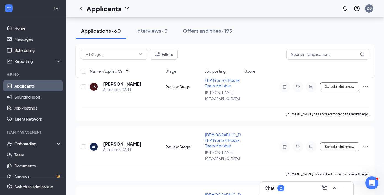
click at [279, 191] on div "2" at bounding box center [280, 188] width 7 height 7
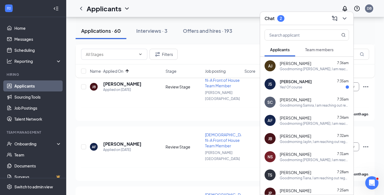
click at [297, 90] on div "JS [PERSON_NAME] 7:35am Yes! Of course" at bounding box center [306, 84] width 93 height 18
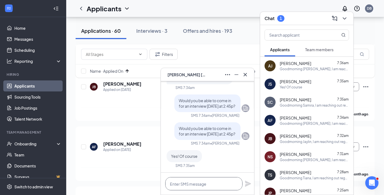
click at [193, 182] on textarea at bounding box center [203, 183] width 77 height 13
type textarea "p"
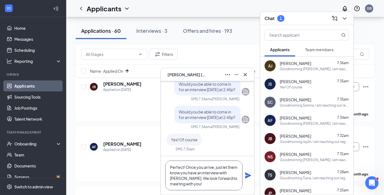
type textarea "Perfect! Once you arrive, just let them know you have an interview with [PERSON…"
click at [250, 177] on icon "Plane" at bounding box center [248, 175] width 7 height 7
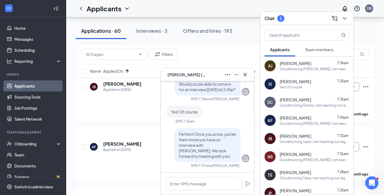
scroll to position [0, 0]
click at [289, 21] on div "Chat 1" at bounding box center [307, 18] width 84 height 9
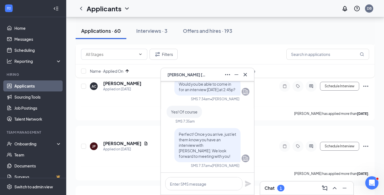
scroll to position [496, 0]
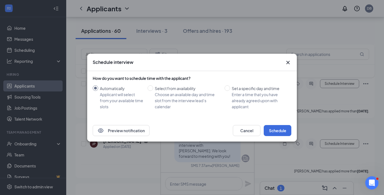
click at [236, 76] on div "How do you want to schedule time with the applicant?" at bounding box center [192, 79] width 199 height 6
click at [236, 100] on div "Enter a time that you have already agreed upon with applicant" at bounding box center [259, 101] width 55 height 18
click at [230, 91] on input "Set a specific day and time Enter a time that you have already agreed upon with…" at bounding box center [228, 89] width 6 height 6
radio input "true"
radio input "false"
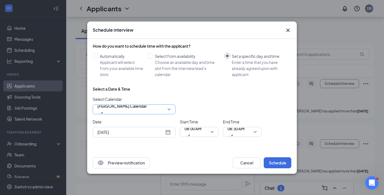
click at [147, 111] on span "[PERSON_NAME] Calendar" at bounding box center [121, 109] width 49 height 15
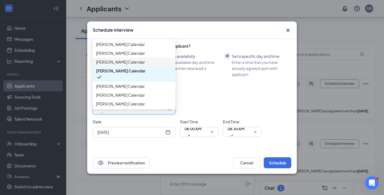
click at [155, 65] on span "[PERSON_NAME] Calendar" at bounding box center [134, 62] width 76 height 6
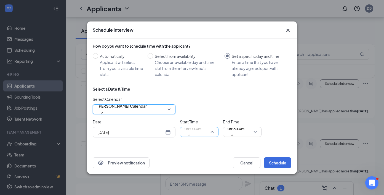
click at [195, 132] on span "08:00 AM" at bounding box center [193, 129] width 17 height 8
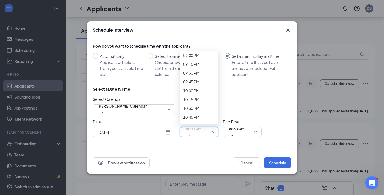
scroll to position [723, 0]
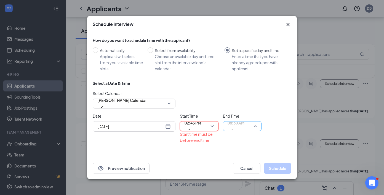
click at [235, 124] on span "08:30 AM" at bounding box center [236, 123] width 17 height 8
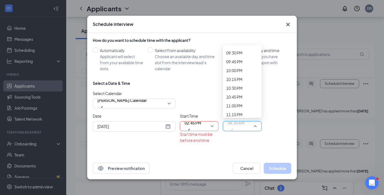
scroll to position [763, 0]
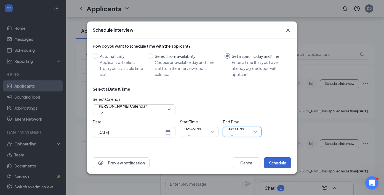
click at [273, 165] on button "Schedule" at bounding box center [278, 163] width 28 height 11
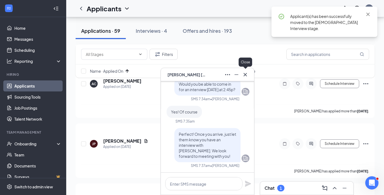
click at [243, 72] on icon "Cross" at bounding box center [245, 74] width 7 height 7
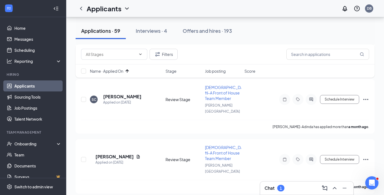
scroll to position [842, 0]
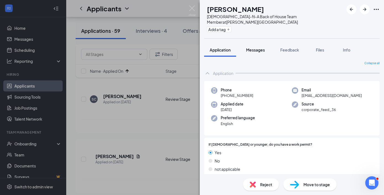
click at [258, 47] on span "Messages" at bounding box center [255, 49] width 19 height 5
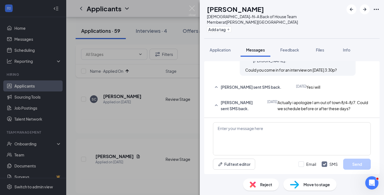
scroll to position [222, 0]
click at [280, 138] on textarea at bounding box center [292, 138] width 158 height 33
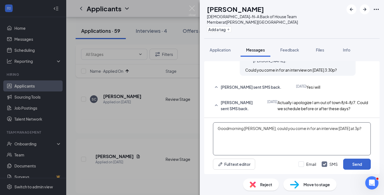
type textarea "Goodmorning [PERSON_NAME], could you come in for an interview [DATE] at 3p?"
click at [351, 167] on button "Send" at bounding box center [357, 164] width 28 height 11
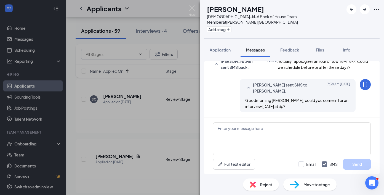
scroll to position [263, 0]
click at [196, 9] on div "TS [PERSON_NAME] [DEMOGRAPHIC_DATA]-fil-A Back of House Team Member at [PERSON_…" at bounding box center [192, 97] width 384 height 195
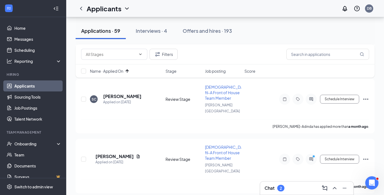
click at [279, 187] on div "2" at bounding box center [280, 188] width 7 height 7
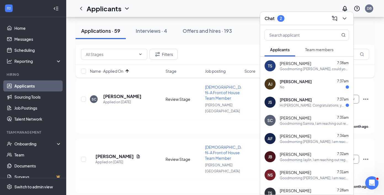
click at [291, 100] on span "[PERSON_NAME]" at bounding box center [296, 100] width 32 height 6
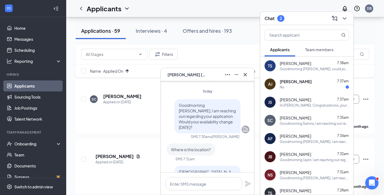
scroll to position [-410, 0]
click at [246, 77] on icon "Cross" at bounding box center [245, 74] width 7 height 7
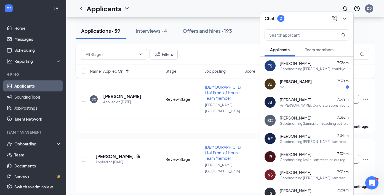
click at [283, 85] on div "No" at bounding box center [282, 87] width 5 height 5
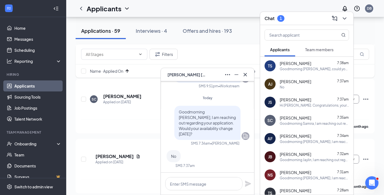
click at [205, 177] on div at bounding box center [207, 184] width 93 height 22
click at [205, 186] on textarea at bounding box center [203, 183] width 77 height 13
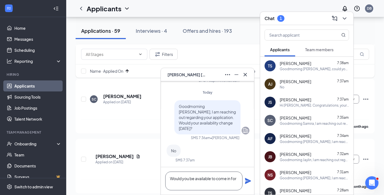
scroll to position [0, 0]
type textarea "Would you be available to come in for an interview [DATE] at 3:15p?"
click at [250, 185] on div "Would you be available to come in for an interview [DATE] at 3:15p?" at bounding box center [207, 181] width 93 height 28
click at [249, 179] on icon "Plane" at bounding box center [248, 181] width 7 height 7
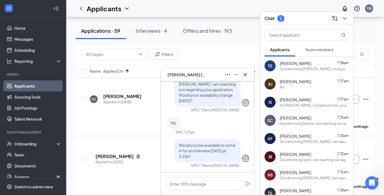
click at [204, 77] on div "[PERSON_NAME] [PERSON_NAME]" at bounding box center [207, 74] width 84 height 9
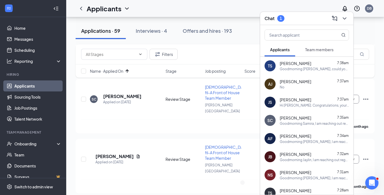
click at [292, 15] on div "Chat 1" at bounding box center [307, 18] width 84 height 9
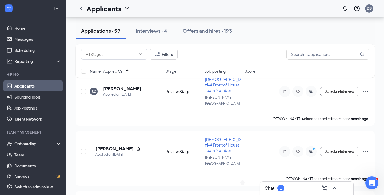
scroll to position [852, 0]
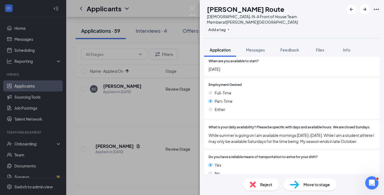
scroll to position [406, 0]
click at [257, 185] on div "Reject" at bounding box center [261, 185] width 36 height 12
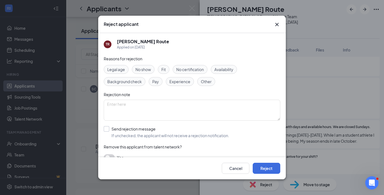
click at [156, 130] on div "Send rejection message" at bounding box center [170, 129] width 118 height 6
click at [156, 130] on input "Send rejection message If unchecked, the applicant will not receive a rejection…" at bounding box center [167, 132] width 126 height 12
checkbox input "true"
click at [264, 167] on button "Reject" at bounding box center [267, 168] width 28 height 11
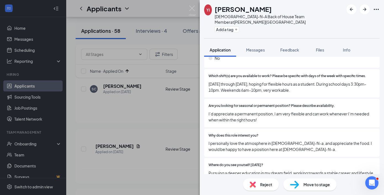
scroll to position [514, 0]
click at [260, 49] on button "Messages" at bounding box center [256, 50] width 30 height 14
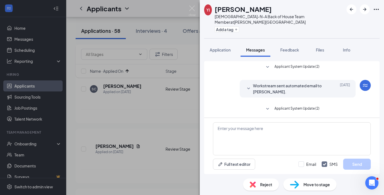
scroll to position [48, 0]
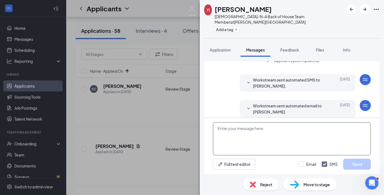
click at [257, 129] on textarea at bounding box center [292, 138] width 158 height 33
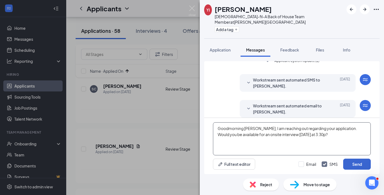
type textarea "Goodmorning [PERSON_NAME], I am reaching out regarding your application. Would …"
click at [357, 160] on button "Send" at bounding box center [357, 164] width 28 height 11
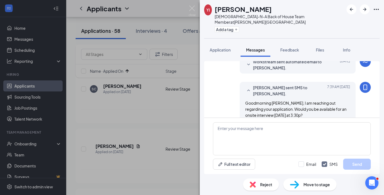
scroll to position [95, 0]
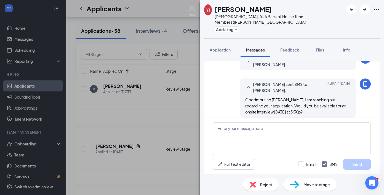
click at [193, 17] on div "[PERSON_NAME][DEMOGRAPHIC_DATA]-fil-A Back of House Team Member at [PERSON_NAME…" at bounding box center [192, 97] width 384 height 195
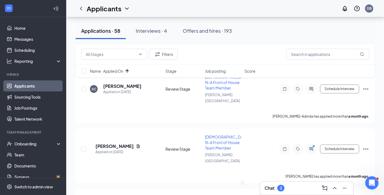
click at [284, 188] on div "3" at bounding box center [280, 188] width 7 height 7
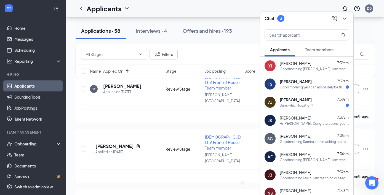
click at [292, 86] on div "Good morning yes I can absolutely be there, is there anything specific I need t…" at bounding box center [313, 87] width 66 height 5
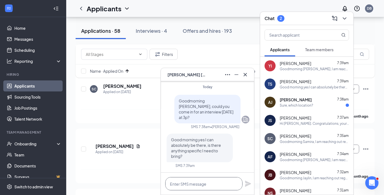
click at [207, 181] on textarea at bounding box center [203, 183] width 77 height 13
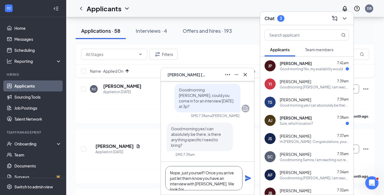
scroll to position [0, 0]
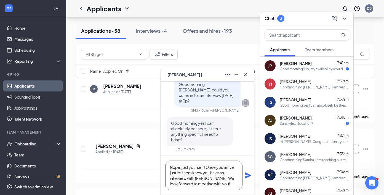
type textarea "Nope, just yourself! Once you arrive just let them know you have an interview w…"
click at [250, 177] on icon "Plane" at bounding box center [248, 175] width 7 height 7
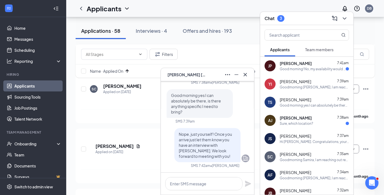
scroll to position [0, 0]
click at [277, 15] on div "Chat 3" at bounding box center [307, 18] width 84 height 9
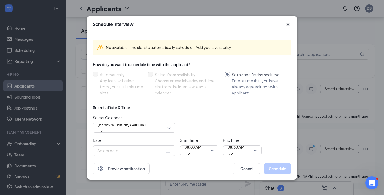
type input "[DATE]"
click at [194, 143] on div "Start Time 08:00 AM" at bounding box center [199, 146] width 39 height 18
click at [194, 147] on span "08:00 AM" at bounding box center [193, 147] width 17 height 8
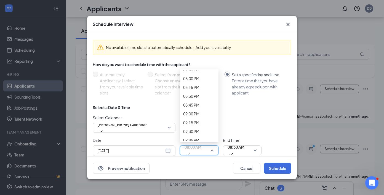
scroll to position [711, 0]
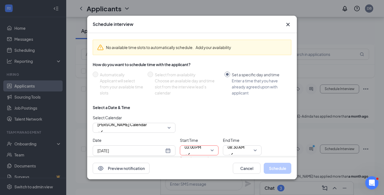
click at [231, 145] on div "End Time 08:30 AM" at bounding box center [242, 146] width 39 height 18
click at [231, 149] on span "08:30 AM" at bounding box center [236, 147] width 17 height 8
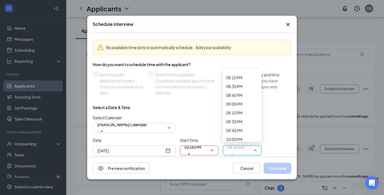
scroll to position [724, 0]
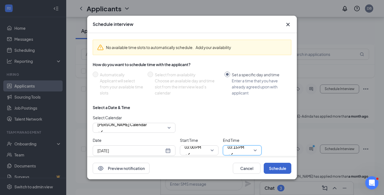
click at [266, 168] on button "Schedule" at bounding box center [278, 168] width 28 height 11
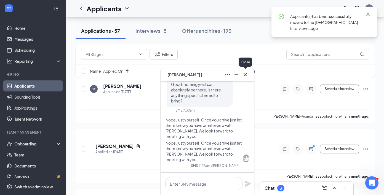
click at [246, 76] on icon "Cross" at bounding box center [245, 74] width 7 height 7
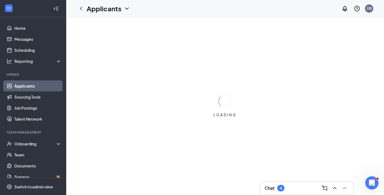
click at [287, 190] on div "Chat 4" at bounding box center [307, 188] width 84 height 9
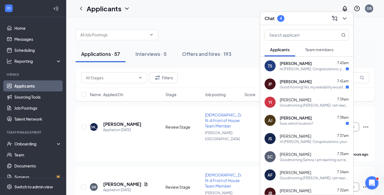
click at [299, 70] on div "Hi [PERSON_NAME]. Congratulations, your onsite interview with [DEMOGRAPHIC_DATA…" at bounding box center [313, 69] width 66 height 5
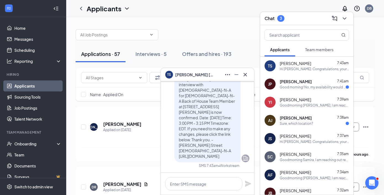
click at [248, 75] on icon "Cross" at bounding box center [245, 74] width 7 height 7
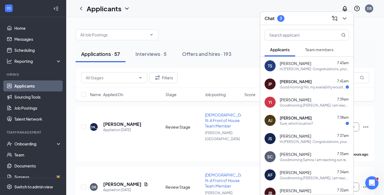
click at [293, 120] on span "[PERSON_NAME]" at bounding box center [296, 118] width 32 height 6
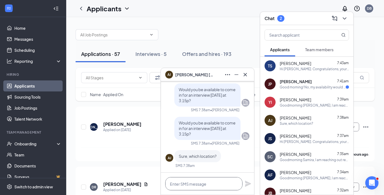
click at [207, 178] on textarea at bounding box center [203, 183] width 77 height 13
type textarea "[STREET_ADDRESS][PERSON_NAME]"
click at [248, 182] on icon "Plane" at bounding box center [248, 184] width 7 height 7
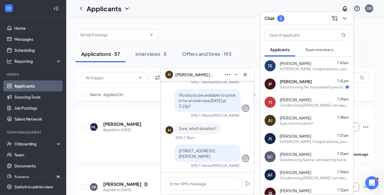
click at [186, 72] on span "Amelia Jones" at bounding box center [194, 75] width 39 height 6
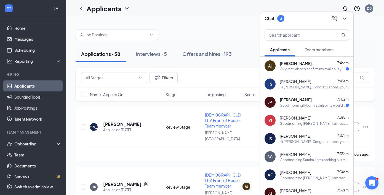
click at [292, 67] on div "Ok great, also to confirm my availability is Monday-Friday 4p -to closing and S…" at bounding box center [313, 69] width 66 height 5
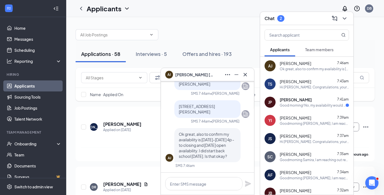
click at [222, 166] on div "AJ Ok great, also to confirm my availability is Monday-Friday 4p -to closing an…" at bounding box center [208, 148] width 84 height 40
click at [199, 182] on textarea at bounding box center [203, 183] width 77 height 13
type textarea "yes, thats fine. Thank you!"
click at [246, 185] on icon "Plane" at bounding box center [248, 184] width 6 height 6
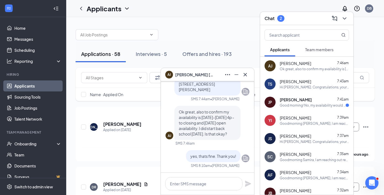
click at [291, 104] on div "Good morning! No, my availability would stay the same since Im now back in scho…" at bounding box center [313, 105] width 66 height 5
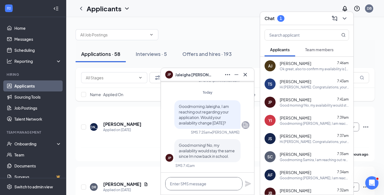
click at [212, 188] on textarea at bounding box center [203, 183] width 77 height 13
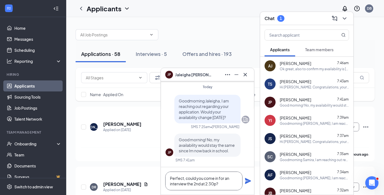
click at [193, 184] on textarea "Perfect, could you come in for an interview the 2nd at 2:30p?" at bounding box center [203, 181] width 77 height 19
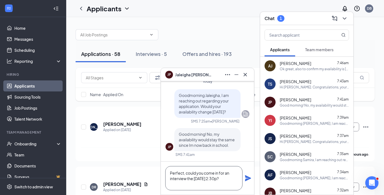
type textarea "Perfect, could you come in for an interview the September 2nd at 2:30p?"
click at [247, 179] on icon "Plane" at bounding box center [248, 178] width 6 height 6
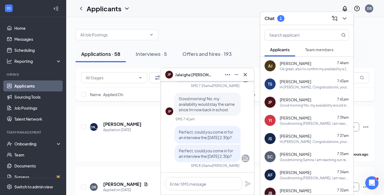
scroll to position [0, 0]
click at [246, 78] on button at bounding box center [245, 74] width 9 height 9
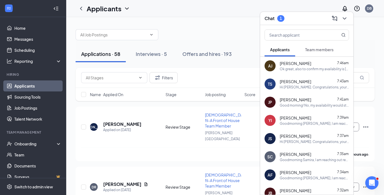
click at [290, 26] on div at bounding box center [306, 34] width 93 height 18
click at [286, 63] on span "[PERSON_NAME]" at bounding box center [295, 64] width 31 height 6
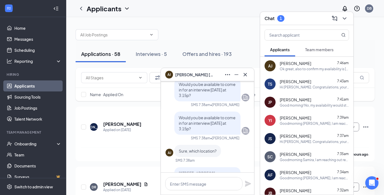
scroll to position [-148, 0]
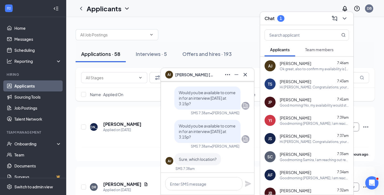
click at [295, 18] on div "Chat 1" at bounding box center [307, 18] width 84 height 9
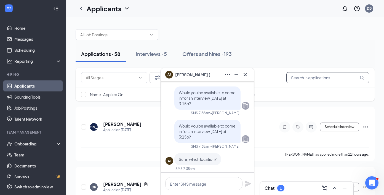
click at [316, 75] on input "text" at bounding box center [327, 77] width 83 height 11
type input "Amelia Jon"
drag, startPoint x: 282, startPoint y: 100, endPoint x: 234, endPoint y: 76, distance: 53.4
click at [234, 76] on icon "Minimize" at bounding box center [236, 74] width 7 height 7
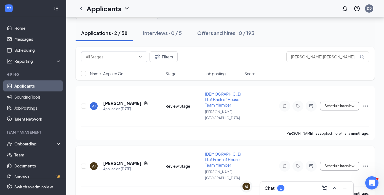
scroll to position [21, 0]
click at [356, 162] on button "Schedule Interview" at bounding box center [339, 166] width 39 height 9
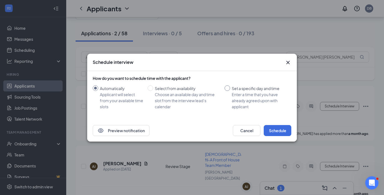
click at [234, 108] on div "Enter a time that you have already agreed upon with applicant" at bounding box center [259, 101] width 55 height 18
click at [230, 91] on input "Set a specific day and time Enter a time that you have already agreed upon with…" at bounding box center [228, 89] width 6 height 6
radio input "true"
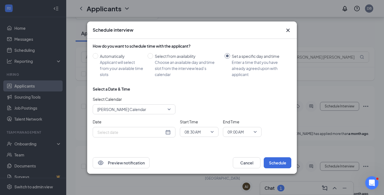
radio input "false"
type input "[DATE]"
click at [146, 111] on span "[PERSON_NAME] Calendar" at bounding box center [121, 109] width 49 height 8
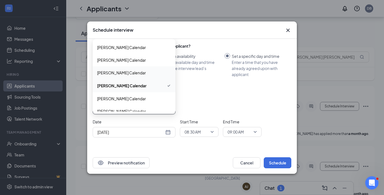
click at [144, 74] on span "[PERSON_NAME] Calendar" at bounding box center [121, 73] width 49 height 6
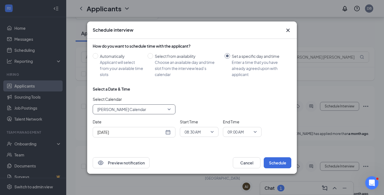
click at [169, 131] on div "[DATE]" at bounding box center [133, 132] width 73 height 6
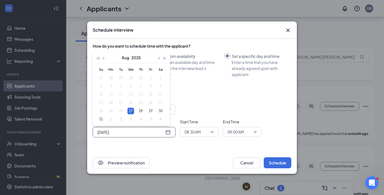
click at [186, 131] on span "08:30 AM" at bounding box center [193, 132] width 16 height 8
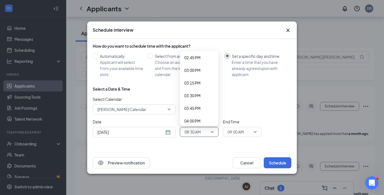
scroll to position [756, 0]
click at [198, 73] on div "03:15 PM" at bounding box center [199, 78] width 39 height 13
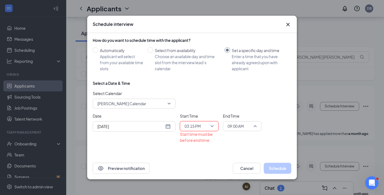
click at [237, 126] on span "09:00 AM" at bounding box center [236, 126] width 16 height 8
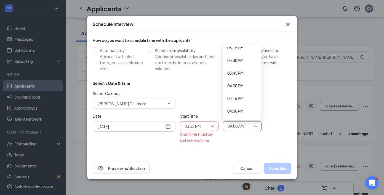
scroll to position [782, 0]
click at [242, 57] on span "03:30 PM" at bounding box center [235, 59] width 16 height 6
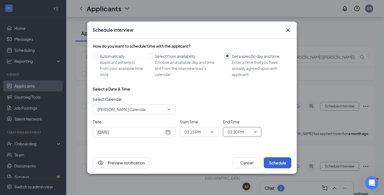
click at [270, 162] on button "Schedule" at bounding box center [278, 163] width 28 height 11
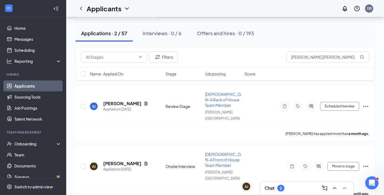
click at [300, 191] on div "Chat 2" at bounding box center [307, 188] width 84 height 9
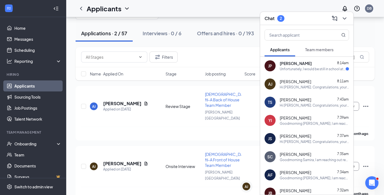
click at [292, 73] on div "JP Jaleigha Purcell 8:14am Unfortunately, I would be still in school at that ti…" at bounding box center [306, 66] width 93 height 18
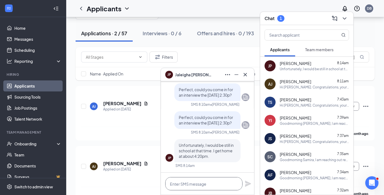
click at [216, 183] on textarea at bounding box center [203, 183] width 77 height 13
click at [242, 184] on textarea "could you do 4:45?" at bounding box center [203, 183] width 77 height 13
type textarea "could you do 4:45?"
click at [246, 185] on icon "Plane" at bounding box center [248, 184] width 6 height 6
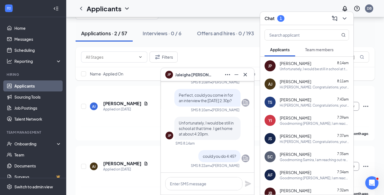
click at [274, 17] on h3 "Chat" at bounding box center [270, 18] width 10 height 6
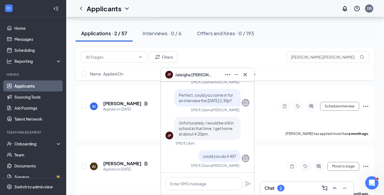
click at [202, 77] on span "Jaleigha Purcell" at bounding box center [194, 75] width 39 height 6
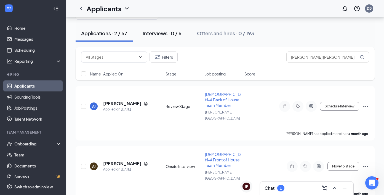
click at [154, 37] on button "Interviews · 0 / 6" at bounding box center [162, 33] width 50 height 17
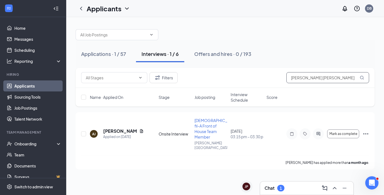
drag, startPoint x: 327, startPoint y: 76, endPoint x: 287, endPoint y: 84, distance: 40.8
click at [287, 84] on div "Filters Amelia Jon" at bounding box center [225, 78] width 299 height 20
type input "A"
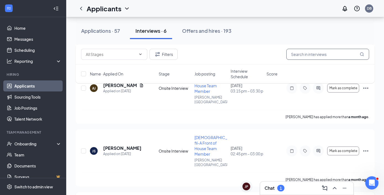
scroll to position [234, 0]
click at [276, 188] on div "Chat 2" at bounding box center [275, 188] width 20 height 7
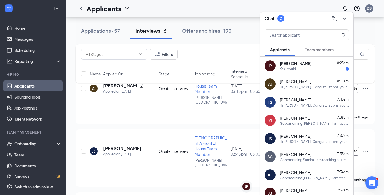
click at [288, 60] on div "JP Jaleigha Purcell 8:25am Yes I could." at bounding box center [306, 66] width 93 height 18
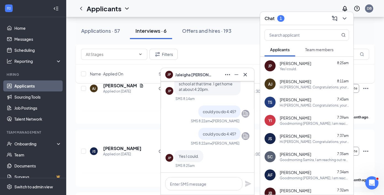
click at [208, 174] on div at bounding box center [207, 184] width 93 height 22
click at [207, 184] on textarea at bounding box center [203, 183] width 77 height 13
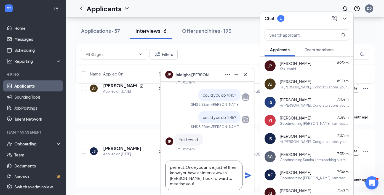
type textarea "perfect. Once you arrive, just let them know you have an interview with Destine…"
click at [250, 171] on div "perfect. Once you arrive, just let them know you have an interview with Destine…" at bounding box center [207, 175] width 93 height 39
click at [248, 174] on icon "Plane" at bounding box center [248, 175] width 7 height 7
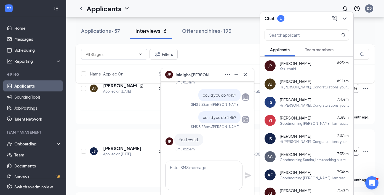
scroll to position [0, 0]
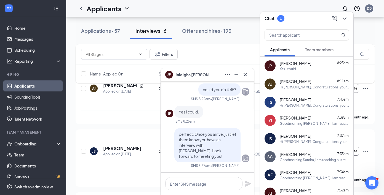
click at [211, 78] on div "JP Jaleigha Purcell" at bounding box center [207, 74] width 84 height 9
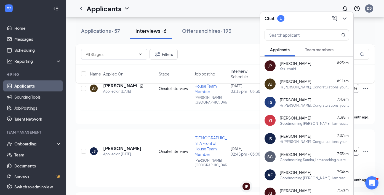
click at [271, 18] on h3 "Chat" at bounding box center [270, 18] width 10 height 6
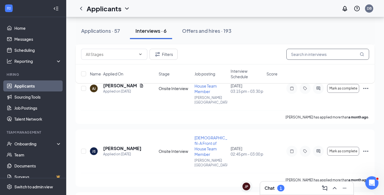
click at [311, 50] on input "text" at bounding box center [327, 54] width 83 height 11
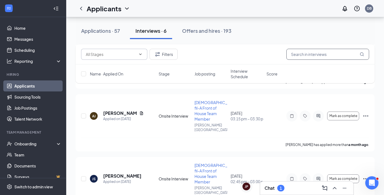
scroll to position [203, 0]
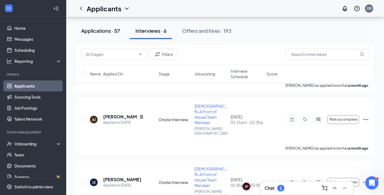
click at [120, 33] on div "Applications · 57" at bounding box center [100, 30] width 39 height 7
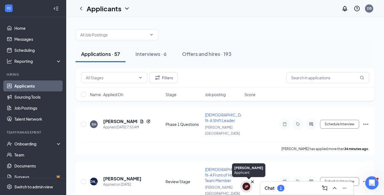
click at [246, 190] on div "JP" at bounding box center [246, 187] width 8 height 8
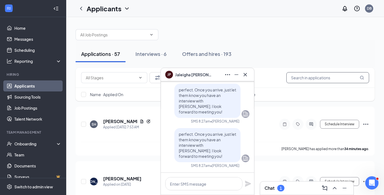
click at [314, 78] on input "text" at bounding box center [327, 77] width 83 height 11
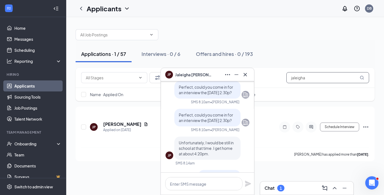
scroll to position [-154, 0]
type input "jaleigha"
click at [294, 94] on div "Name · Applied On Stage Job posting Score" at bounding box center [225, 94] width 299 height 13
click at [350, 125] on button "Schedule Interview" at bounding box center [339, 127] width 39 height 9
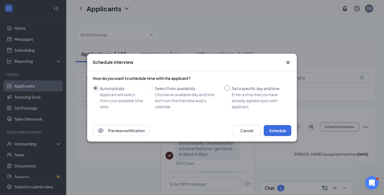
click at [244, 103] on div "Enter a time that you have already agreed upon with applicant" at bounding box center [259, 101] width 55 height 18
click at [230, 91] on input "Set a specific day and time Enter a time that you have already agreed upon with…" at bounding box center [228, 89] width 6 height 6
radio input "true"
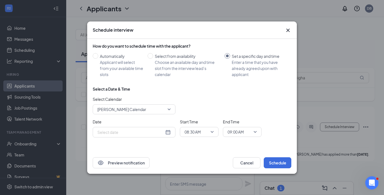
radio input "false"
click at [164, 131] on div "[DATE]" at bounding box center [133, 132] width 73 height 6
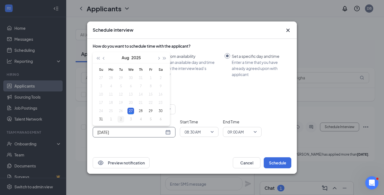
type input "Sep 2, 2025"
click at [119, 120] on div "2" at bounding box center [121, 119] width 7 height 7
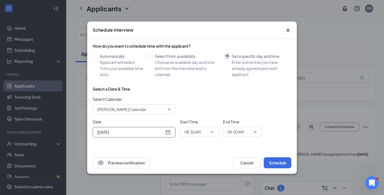
click at [207, 137] on div "08:30 AM" at bounding box center [199, 132] width 39 height 10
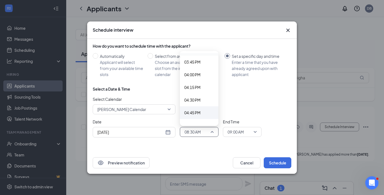
scroll to position [0, 0]
click at [202, 110] on span "04:45 PM" at bounding box center [199, 113] width 30 height 6
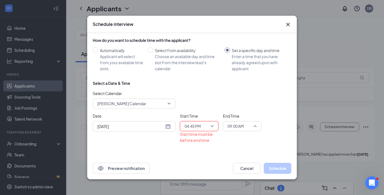
click at [240, 129] on span "09:00 AM" at bounding box center [236, 126] width 16 height 8
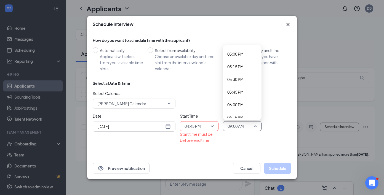
scroll to position [856, 0]
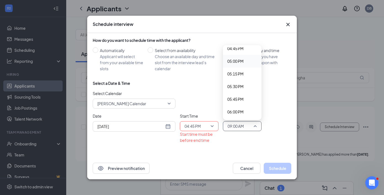
click at [244, 65] on div "05:00 PM" at bounding box center [242, 61] width 39 height 13
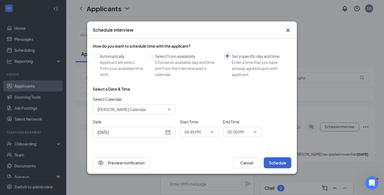
click at [270, 159] on button "Schedule" at bounding box center [278, 163] width 28 height 11
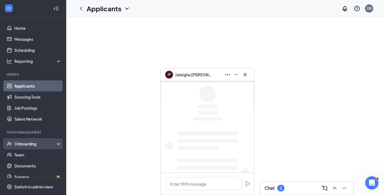
click at [46, 146] on div "Onboarding" at bounding box center [35, 144] width 42 height 6
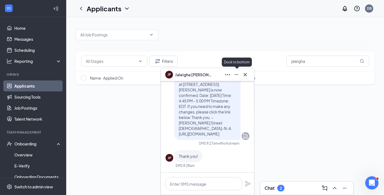
click at [238, 74] on icon "Minimize" at bounding box center [236, 74] width 4 height 1
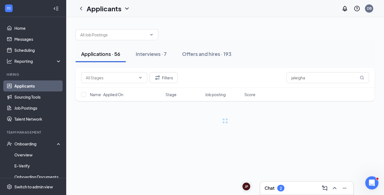
click at [271, 190] on h3 "Chat" at bounding box center [270, 188] width 10 height 6
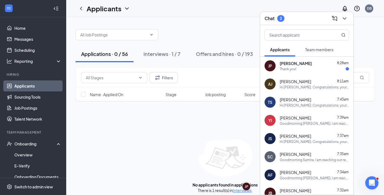
click at [296, 70] on div "Thank you!" at bounding box center [288, 69] width 17 height 5
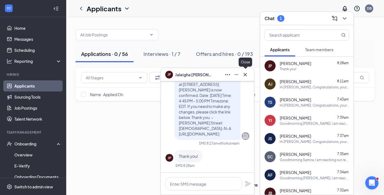
click at [247, 75] on icon "Cross" at bounding box center [245, 74] width 7 height 7
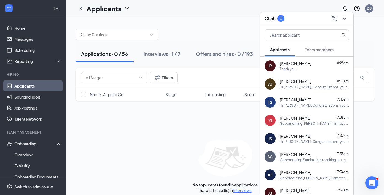
click at [297, 19] on div "Chat 1" at bounding box center [307, 18] width 84 height 9
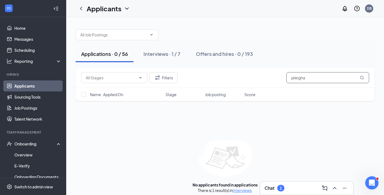
drag, startPoint x: 324, startPoint y: 80, endPoint x: 270, endPoint y: 75, distance: 53.8
click at [270, 75] on div "Filters jaleigha" at bounding box center [225, 77] width 288 height 11
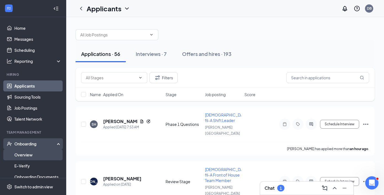
click at [29, 157] on link "Overview" at bounding box center [37, 155] width 47 height 11
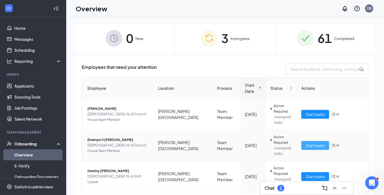
click at [315, 143] on span "Start tasks" at bounding box center [315, 146] width 19 height 6
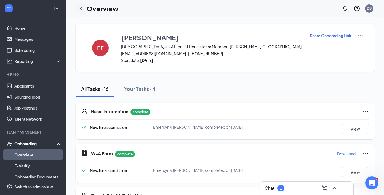
click at [79, 6] on icon "ChevronLeft" at bounding box center [81, 8] width 7 height 7
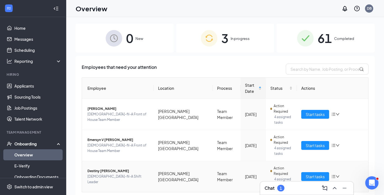
click at [309, 161] on td "Start tasks" at bounding box center [333, 176] width 72 height 31
click at [310, 174] on span "Start tasks" at bounding box center [315, 177] width 19 height 6
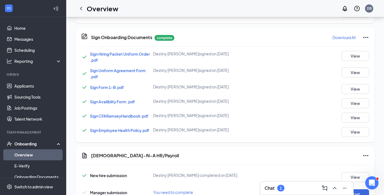
scroll to position [313, 0]
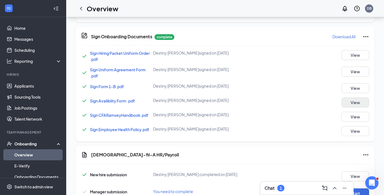
click at [366, 100] on button "View" at bounding box center [356, 103] width 28 height 10
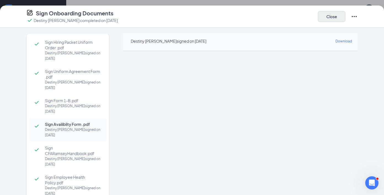
click at [326, 17] on button "Close" at bounding box center [332, 16] width 28 height 11
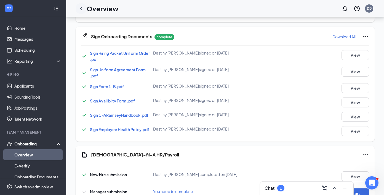
click at [78, 4] on div at bounding box center [81, 8] width 11 height 11
click at [80, 7] on icon "ChevronLeft" at bounding box center [81, 8] width 7 height 7
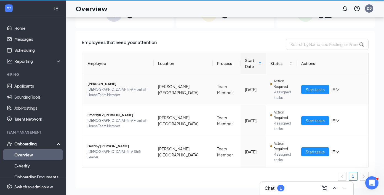
scroll to position [25, 0]
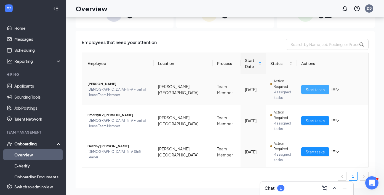
click at [313, 87] on span "Start tasks" at bounding box center [315, 90] width 19 height 6
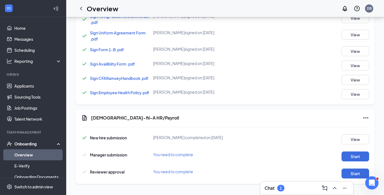
scroll to position [348, 0]
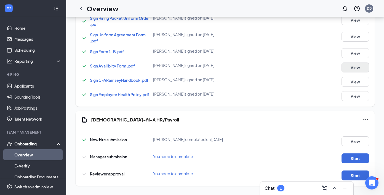
click at [345, 67] on button "View" at bounding box center [356, 68] width 28 height 10
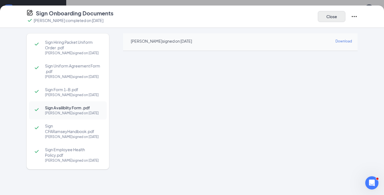
click at [335, 18] on button "Close" at bounding box center [332, 16] width 28 height 11
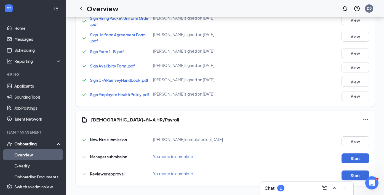
scroll to position [97, 0]
